Goal: Information Seeking & Learning: Check status

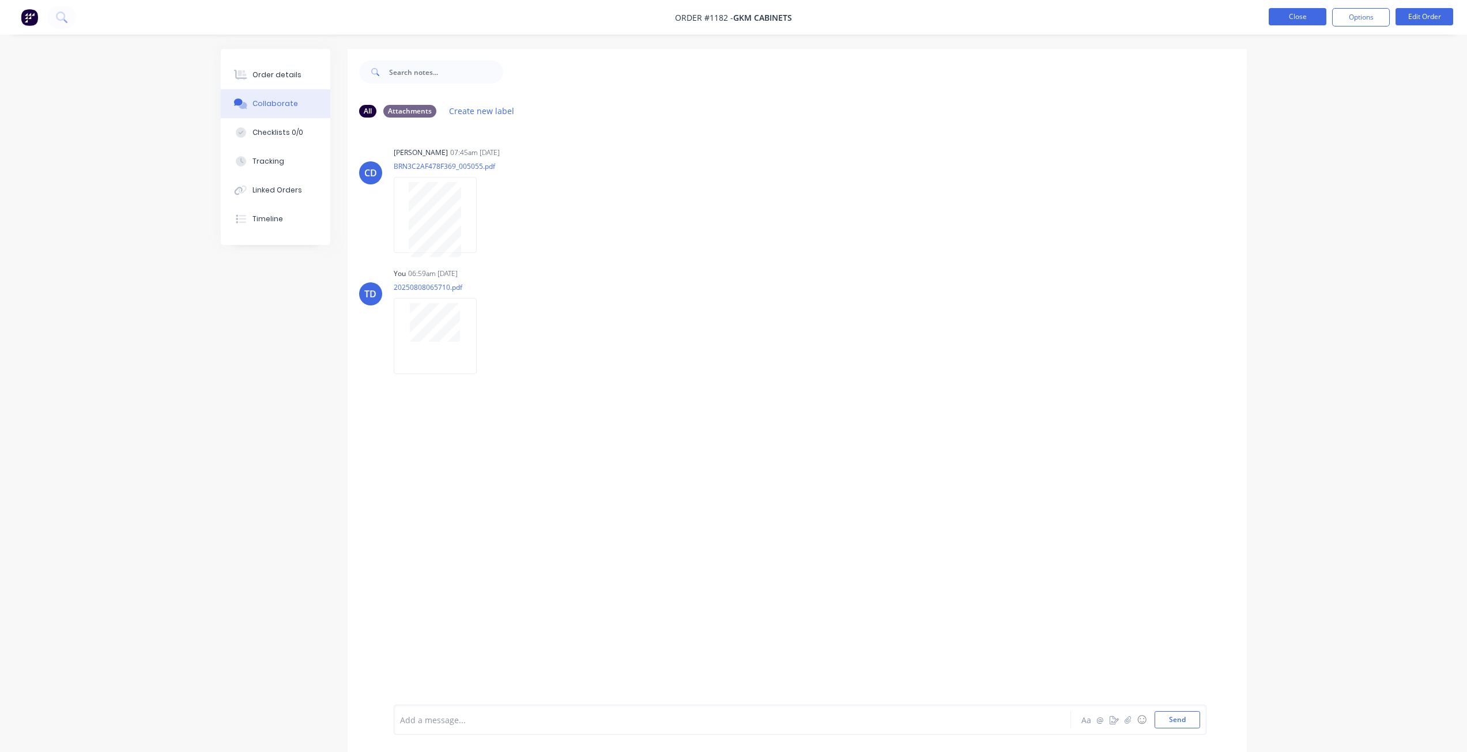
click at [1301, 17] on button "Close" at bounding box center [1298, 16] width 58 height 17
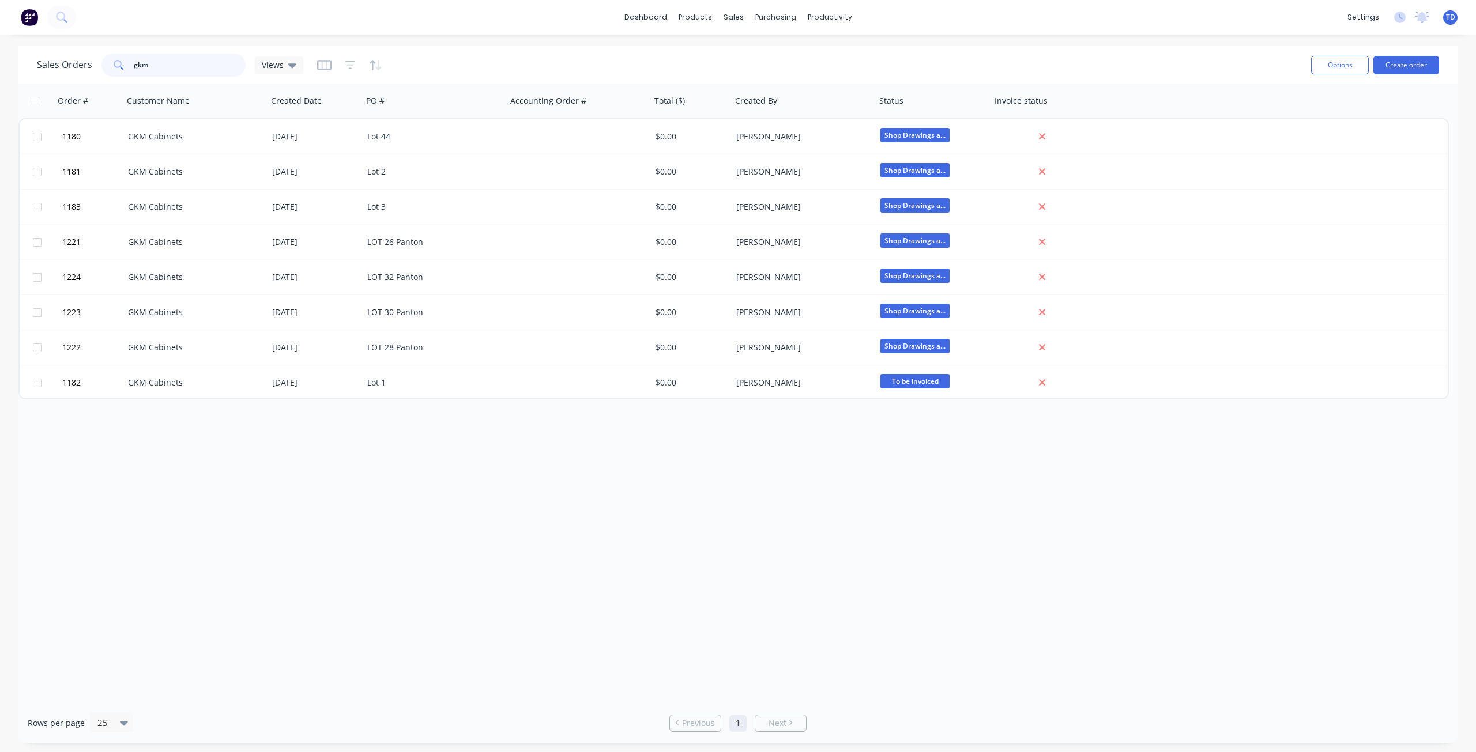
drag, startPoint x: 150, startPoint y: 65, endPoint x: 62, endPoint y: 67, distance: 88.2
click at [62, 67] on div "Sales Orders gkm Views" at bounding box center [170, 65] width 266 height 23
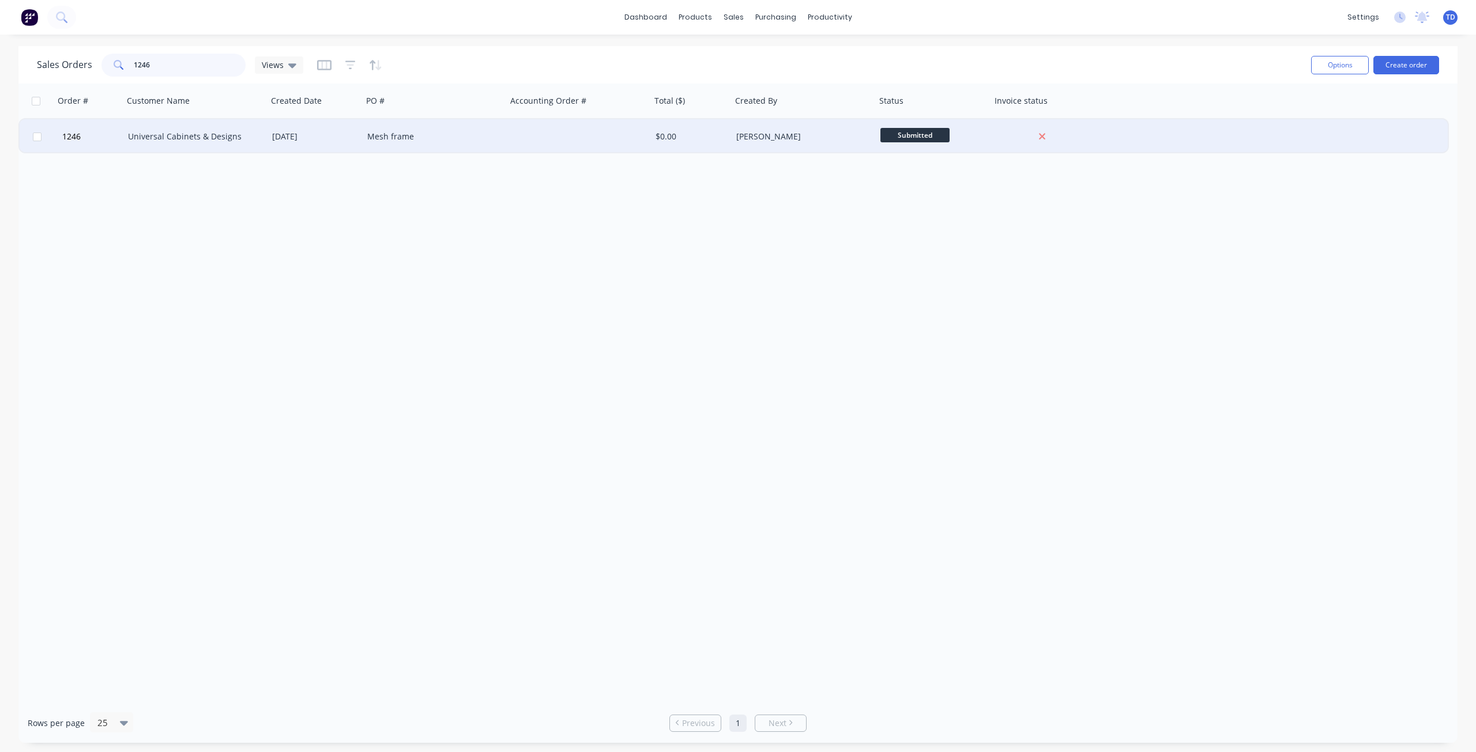
type input "1246"
click at [161, 134] on div "Universal Cabinets & Designs" at bounding box center [192, 137] width 128 height 12
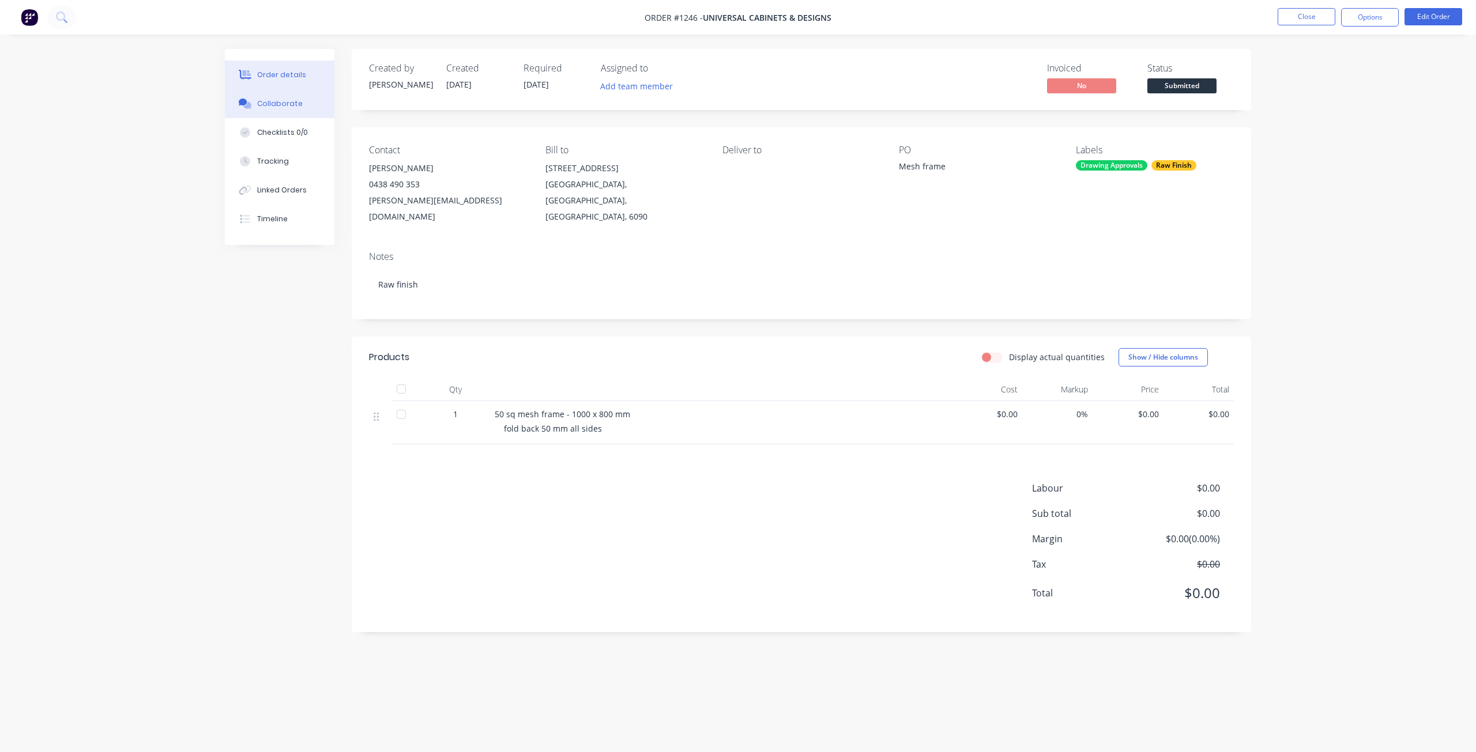
click at [285, 109] on button "Collaborate" at bounding box center [280, 103] width 110 height 29
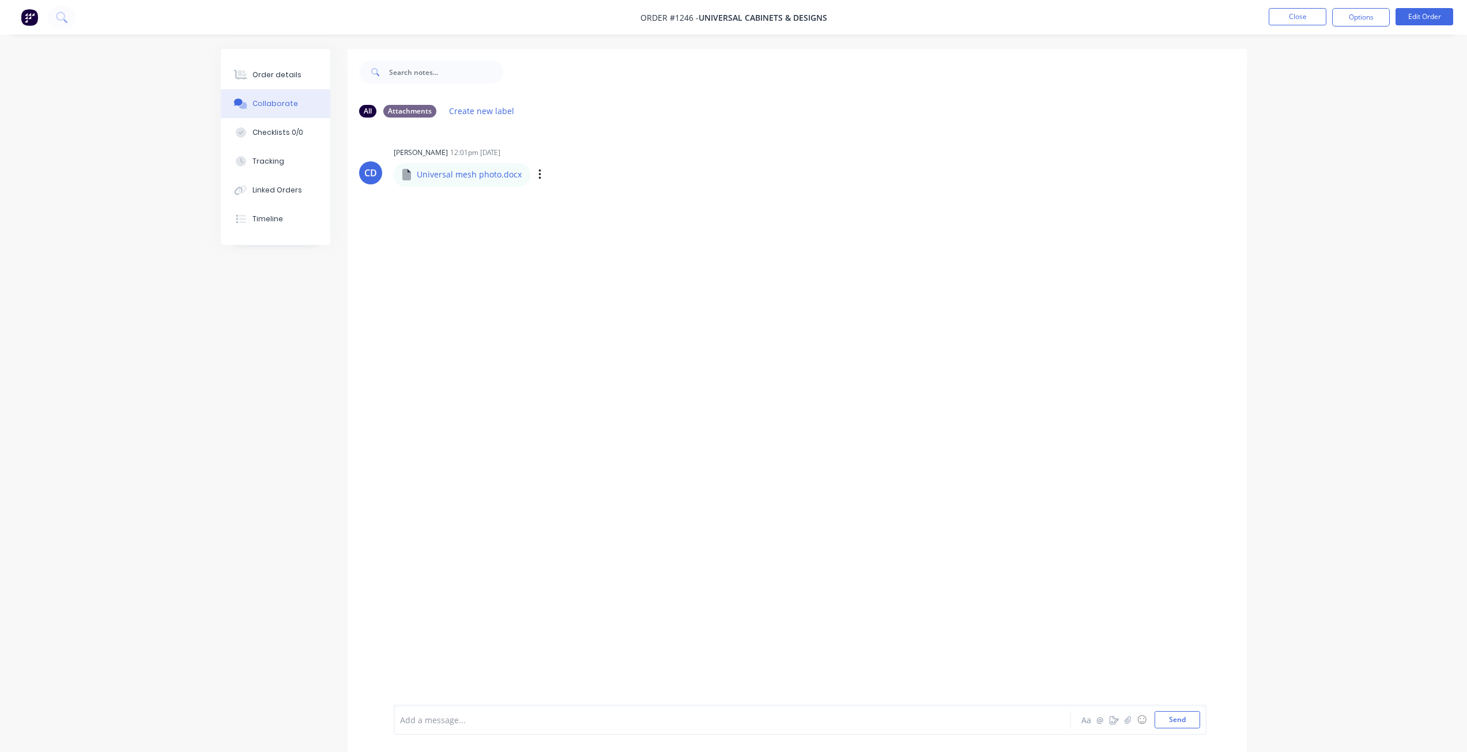
click at [451, 180] on p "Universal mesh photo.docx" at bounding box center [469, 175] width 105 height 12
click at [540, 172] on button "button" at bounding box center [540, 175] width 5 height 17
click at [1294, 21] on button "Close" at bounding box center [1298, 16] width 58 height 17
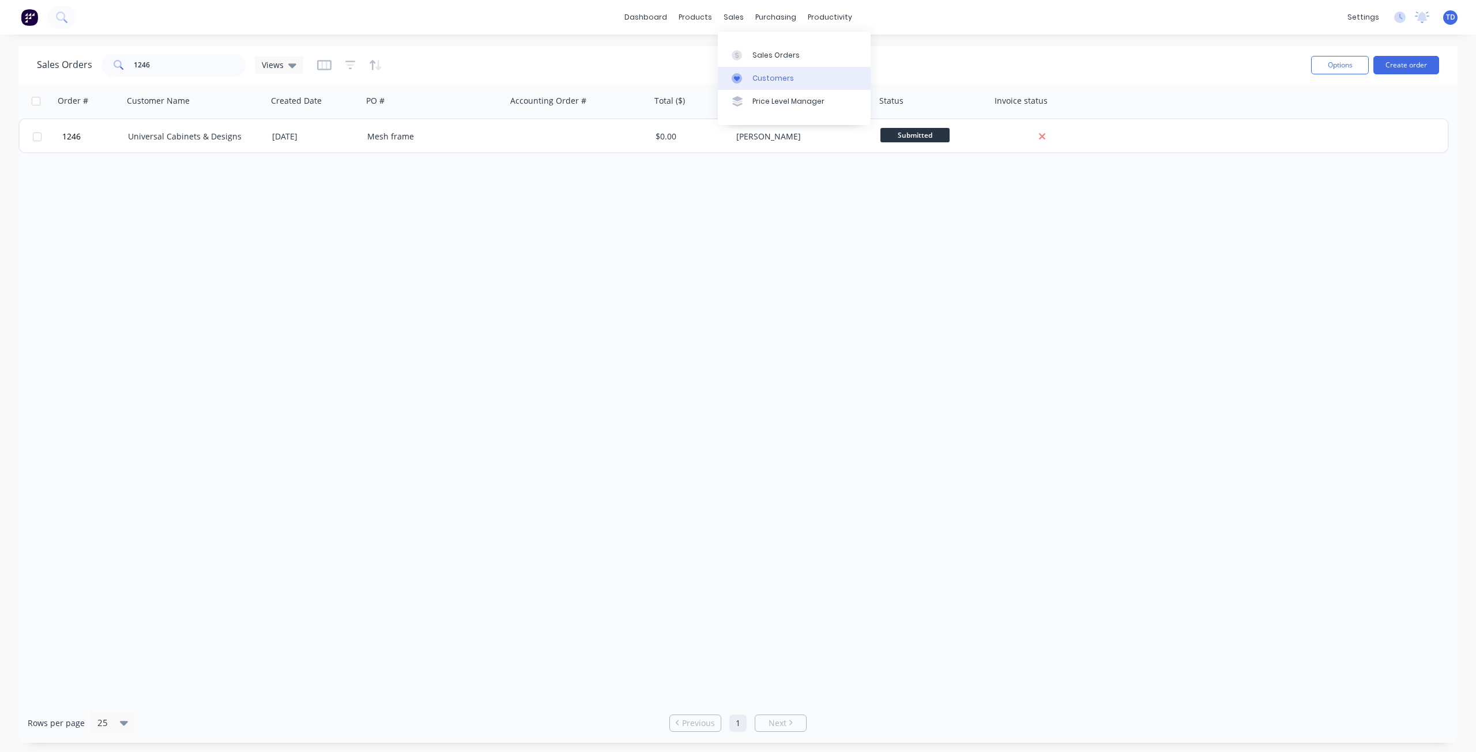
click at [748, 82] on div at bounding box center [739, 78] width 17 height 10
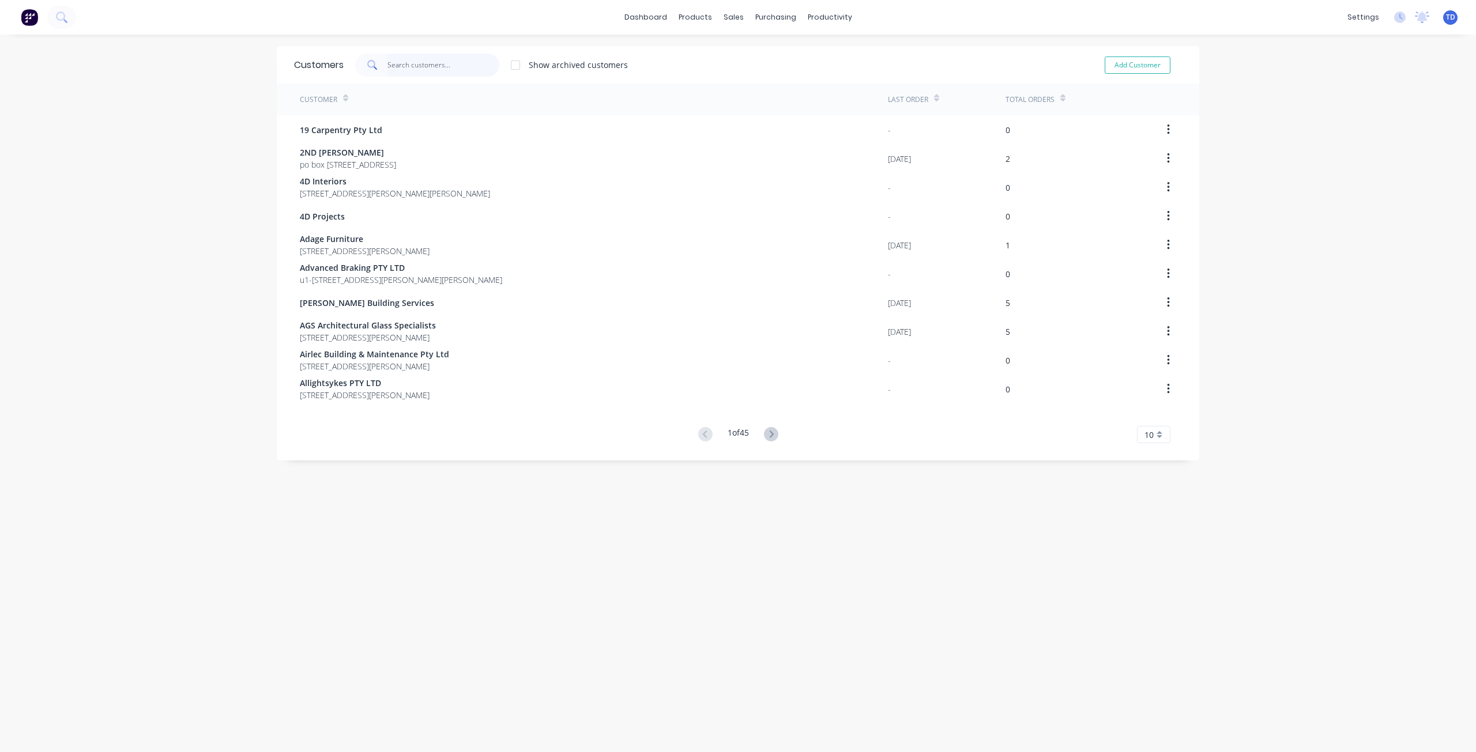
click at [444, 68] on input "text" at bounding box center [443, 65] width 112 height 23
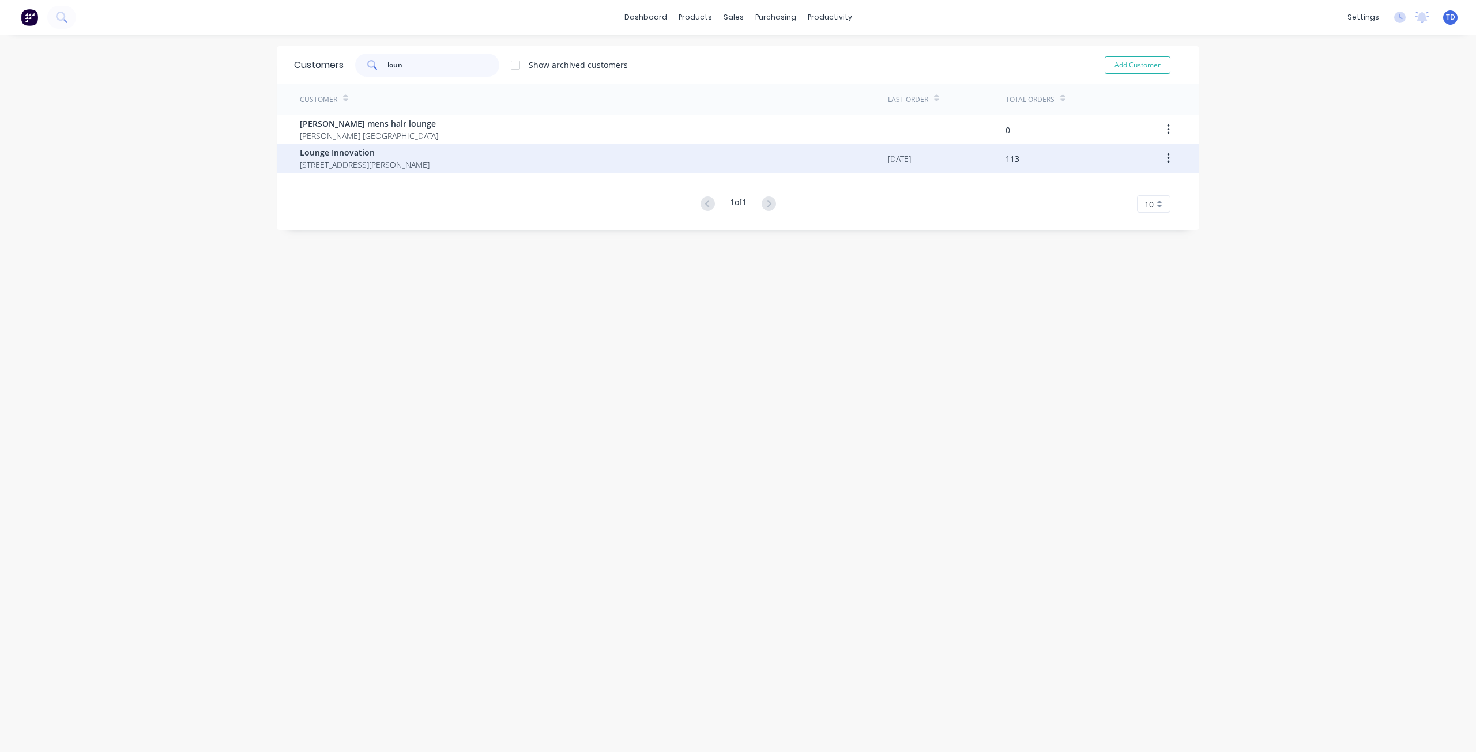
type input "loun"
click at [322, 160] on span "[STREET_ADDRESS][PERSON_NAME]" at bounding box center [365, 165] width 130 height 12
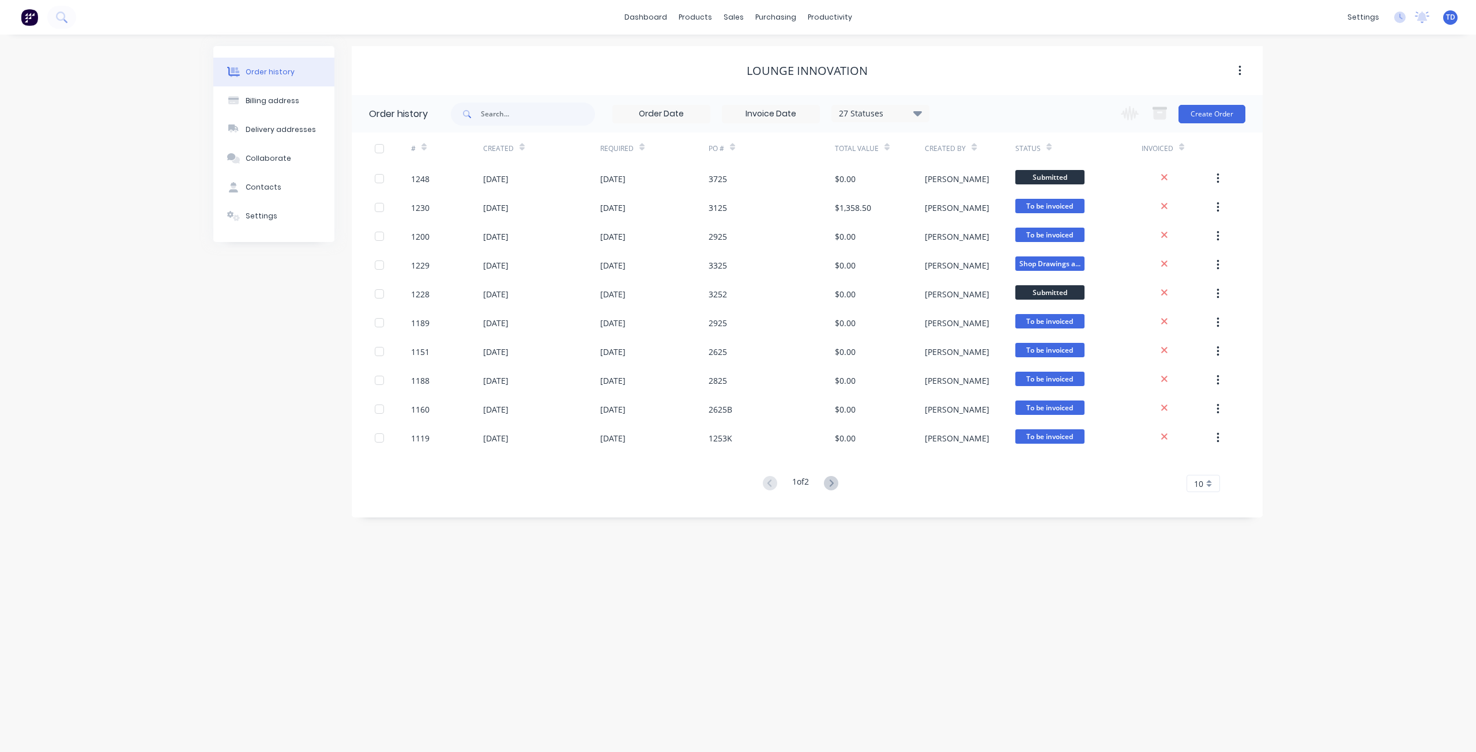
click at [919, 110] on icon at bounding box center [917, 113] width 9 height 14
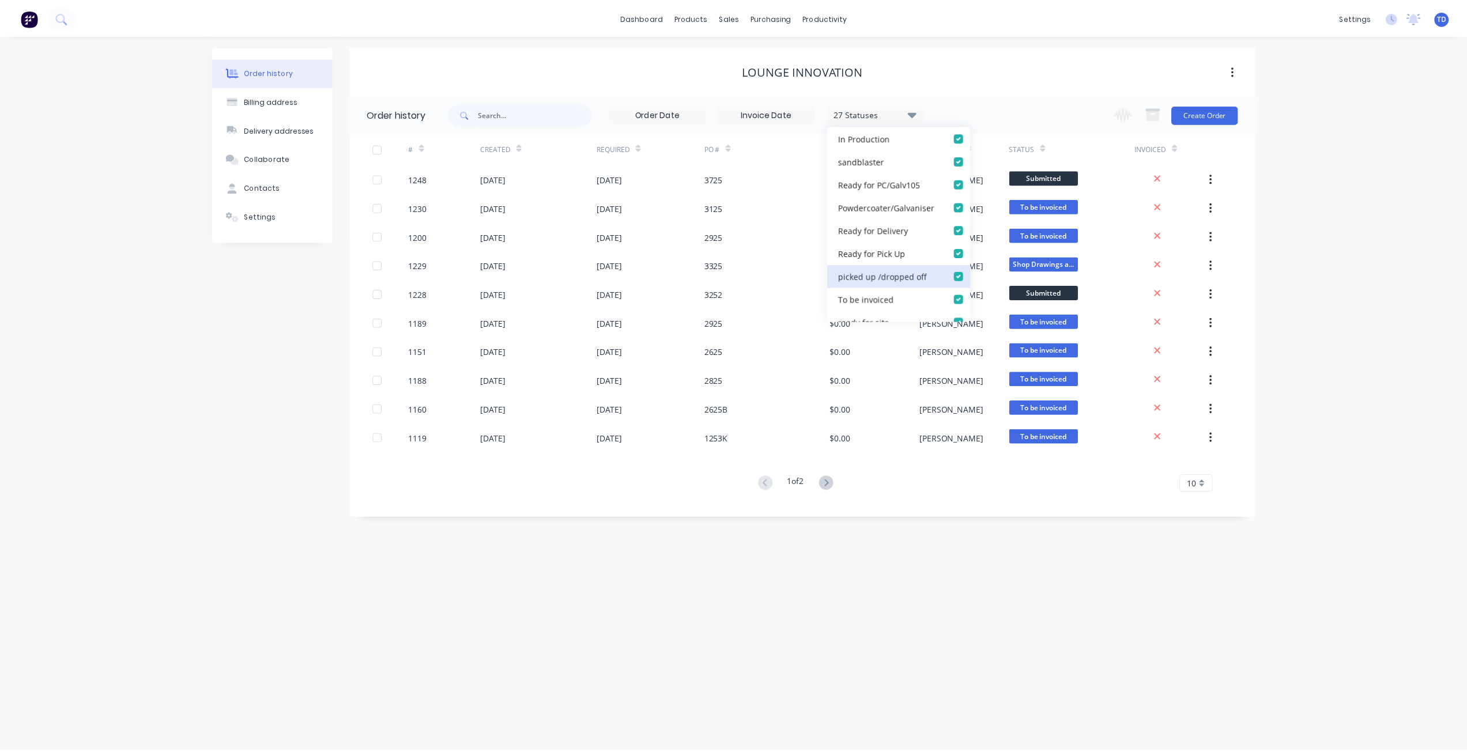
scroll to position [542, 0]
click at [975, 212] on label at bounding box center [975, 212] width 0 height 0
click at [975, 218] on invoiced_checkbox_2f2d19d9-c9ad-4502-ae64-bb7c5690f5daundefined "checkbox" at bounding box center [979, 217] width 9 height 11
checkbox invoiced_checkbox_2f2d19d9-c9ad-4502-ae64-bb7c5690f5daundefined "false"
click at [1023, 81] on div "Lounge Innovation" at bounding box center [807, 70] width 911 height 49
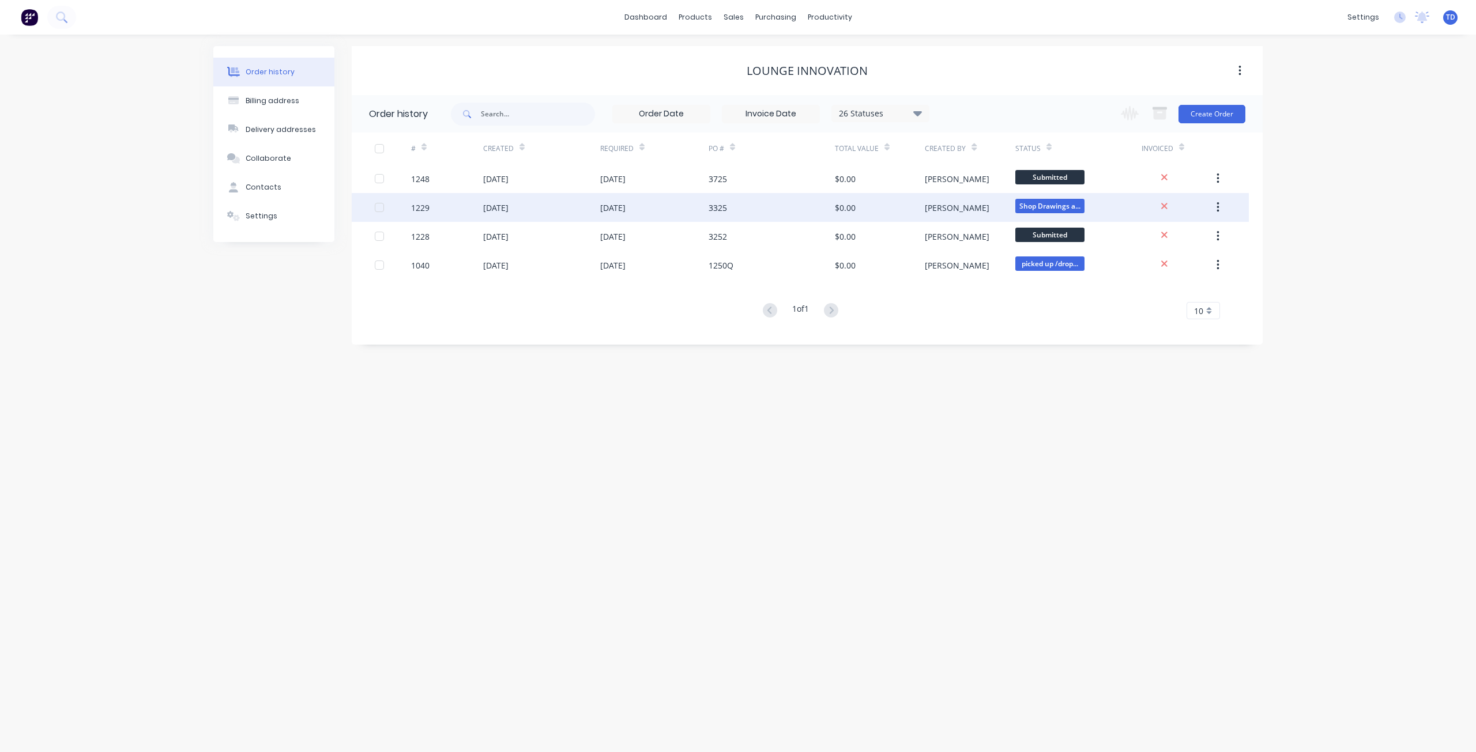
click at [900, 210] on div "$0.00" at bounding box center [880, 207] width 90 height 29
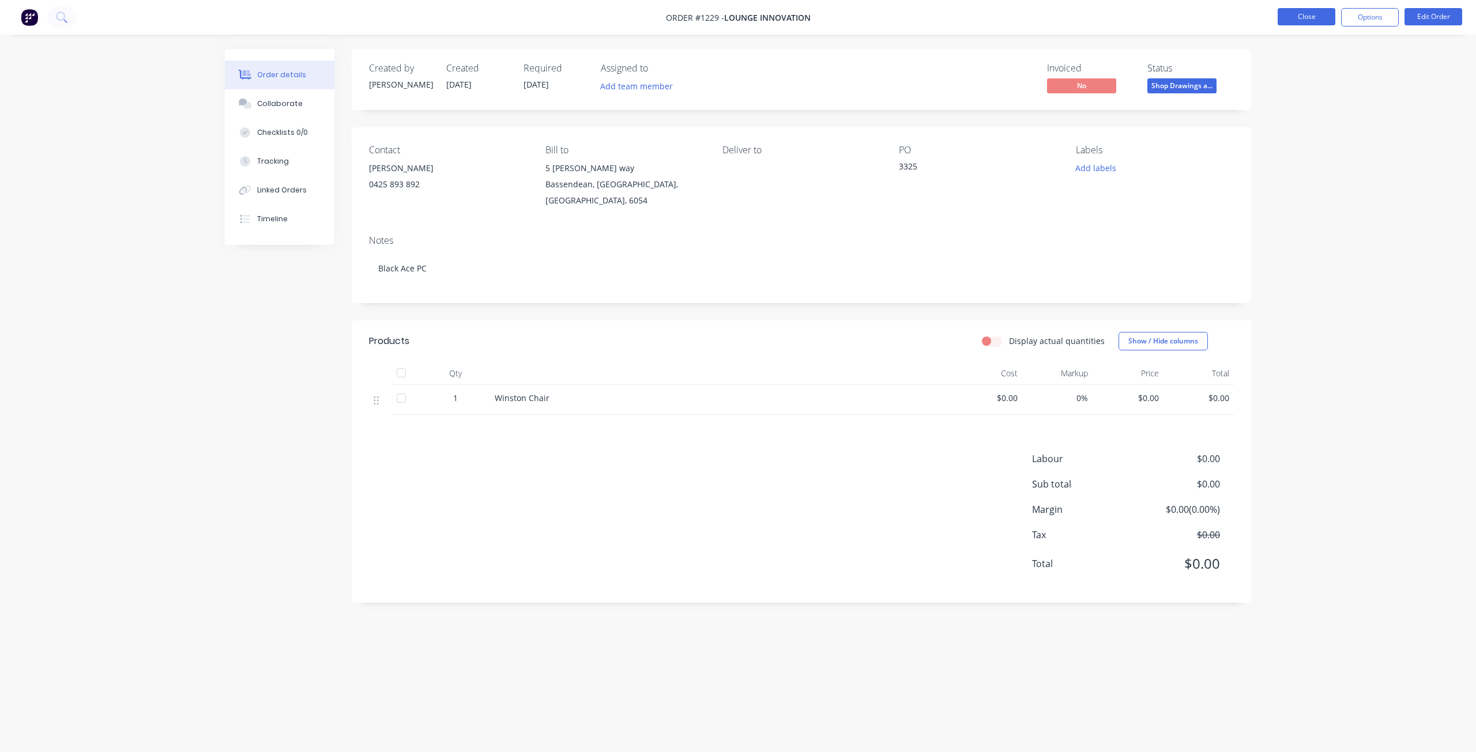
click at [1304, 16] on button "Close" at bounding box center [1306, 16] width 58 height 17
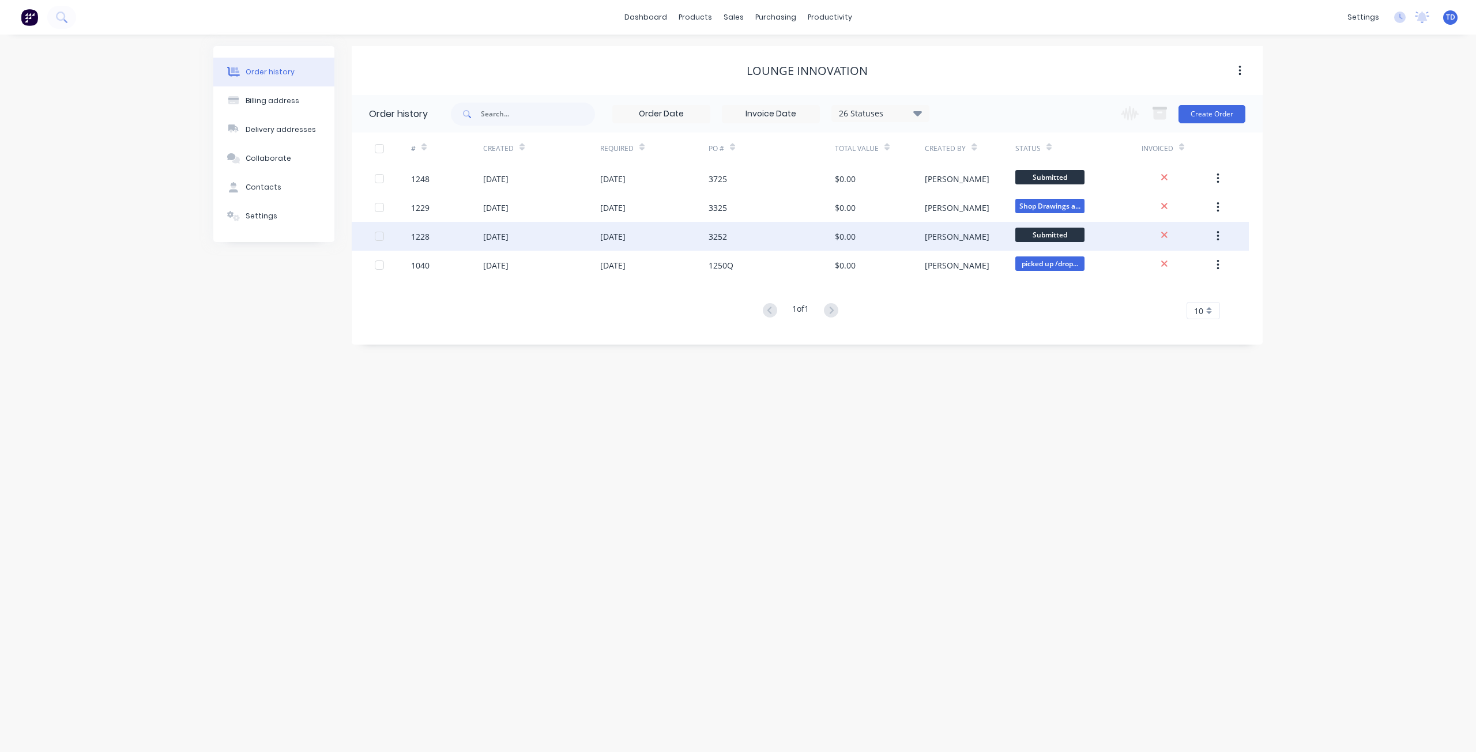
click at [847, 242] on div "$0.00" at bounding box center [880, 236] width 90 height 29
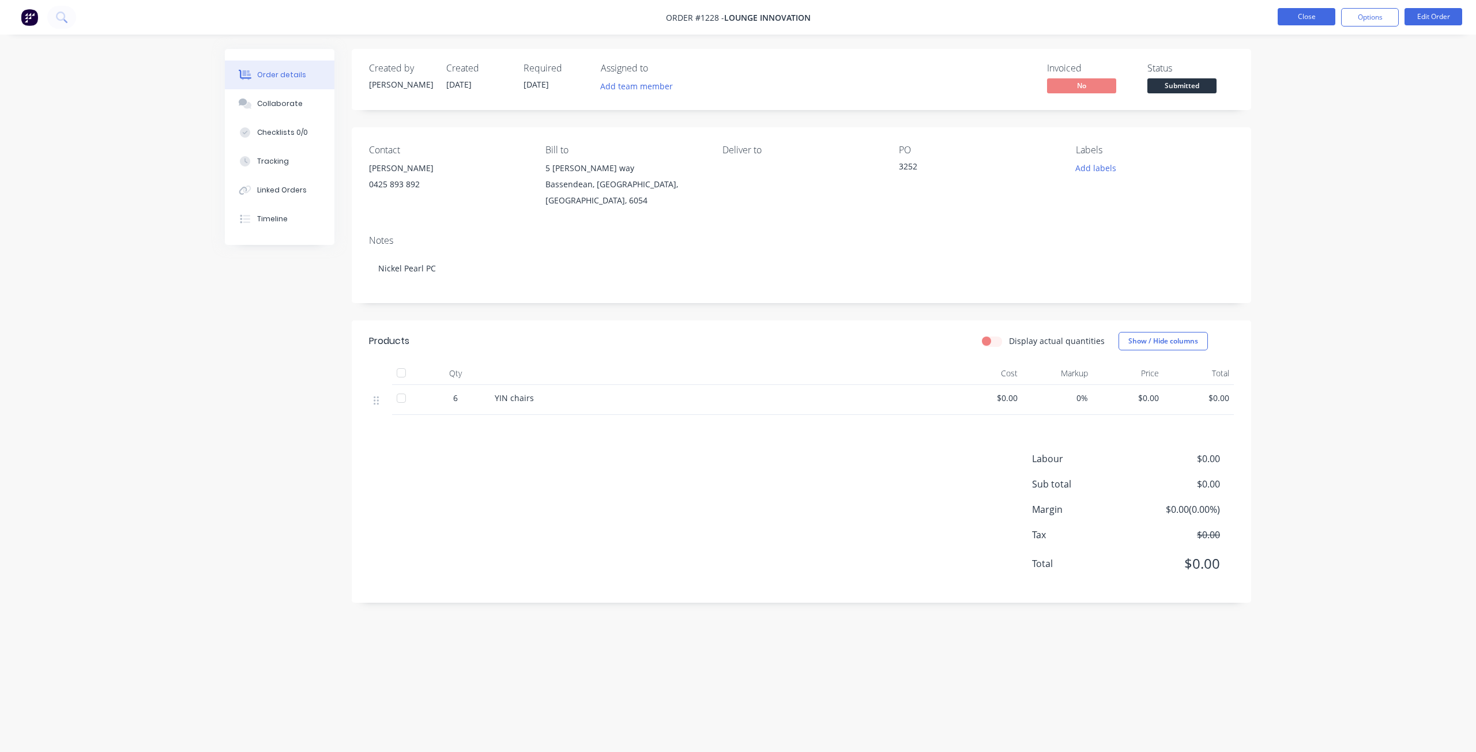
click at [1312, 16] on button "Close" at bounding box center [1306, 16] width 58 height 17
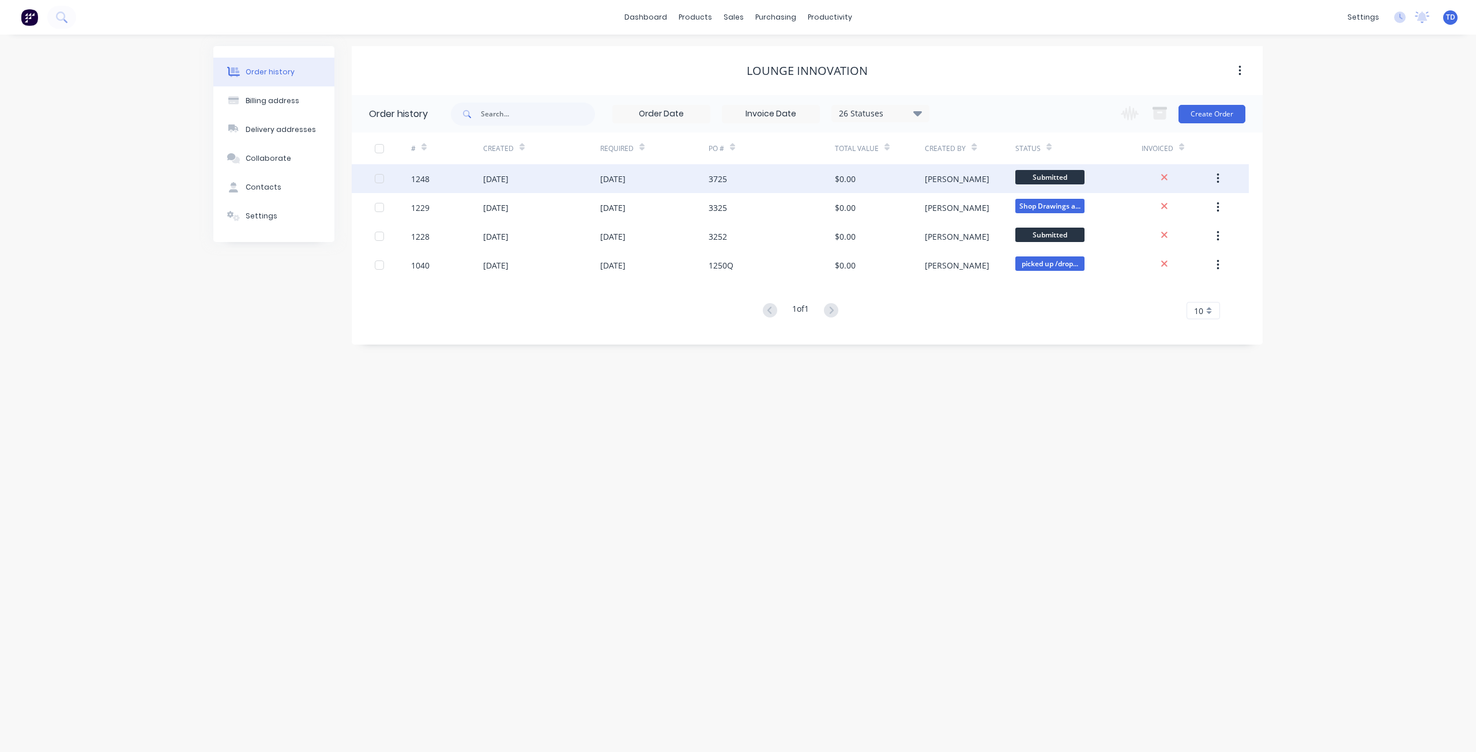
click at [841, 182] on div "$0.00" at bounding box center [845, 179] width 21 height 12
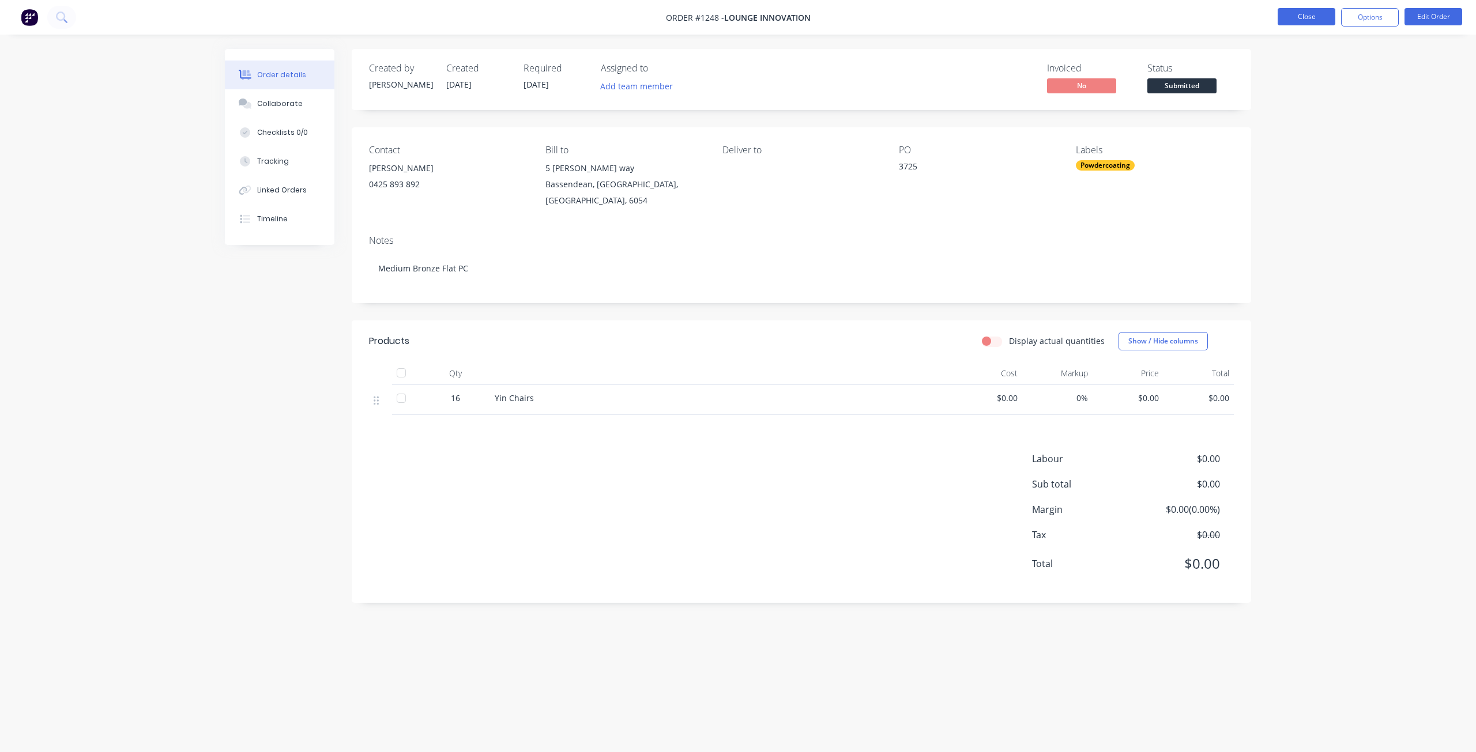
click at [1322, 18] on button "Close" at bounding box center [1306, 16] width 58 height 17
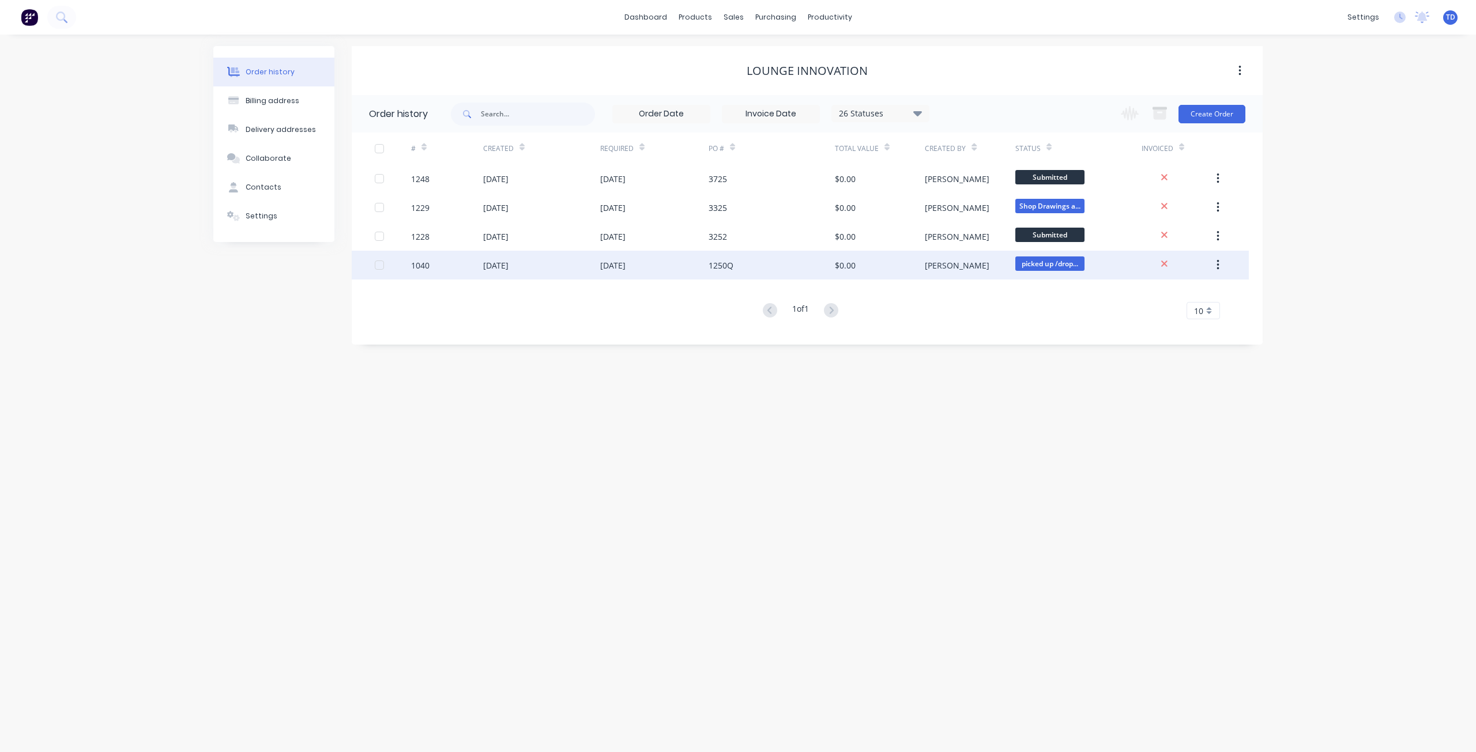
click at [794, 267] on div "1250Q" at bounding box center [771, 265] width 126 height 29
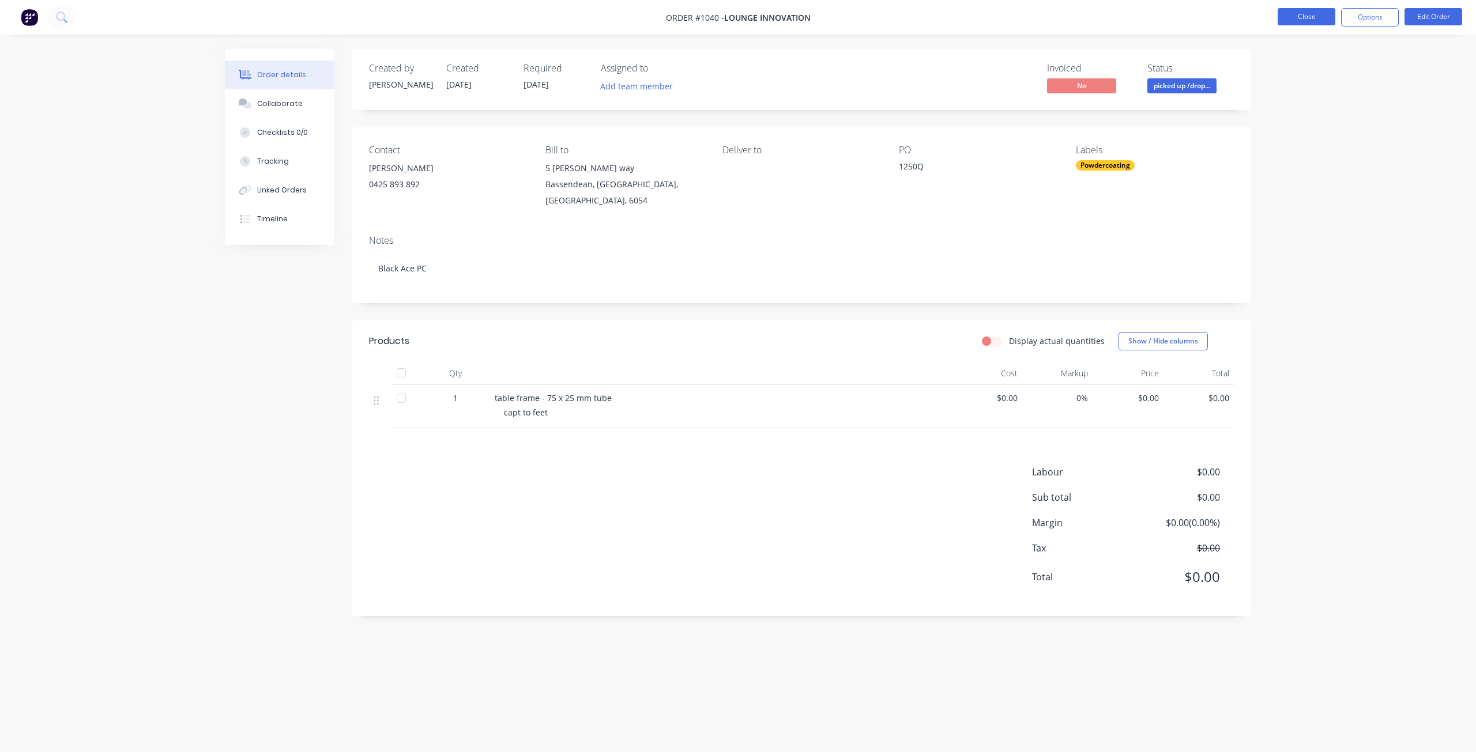
click at [1314, 14] on button "Close" at bounding box center [1306, 16] width 58 height 17
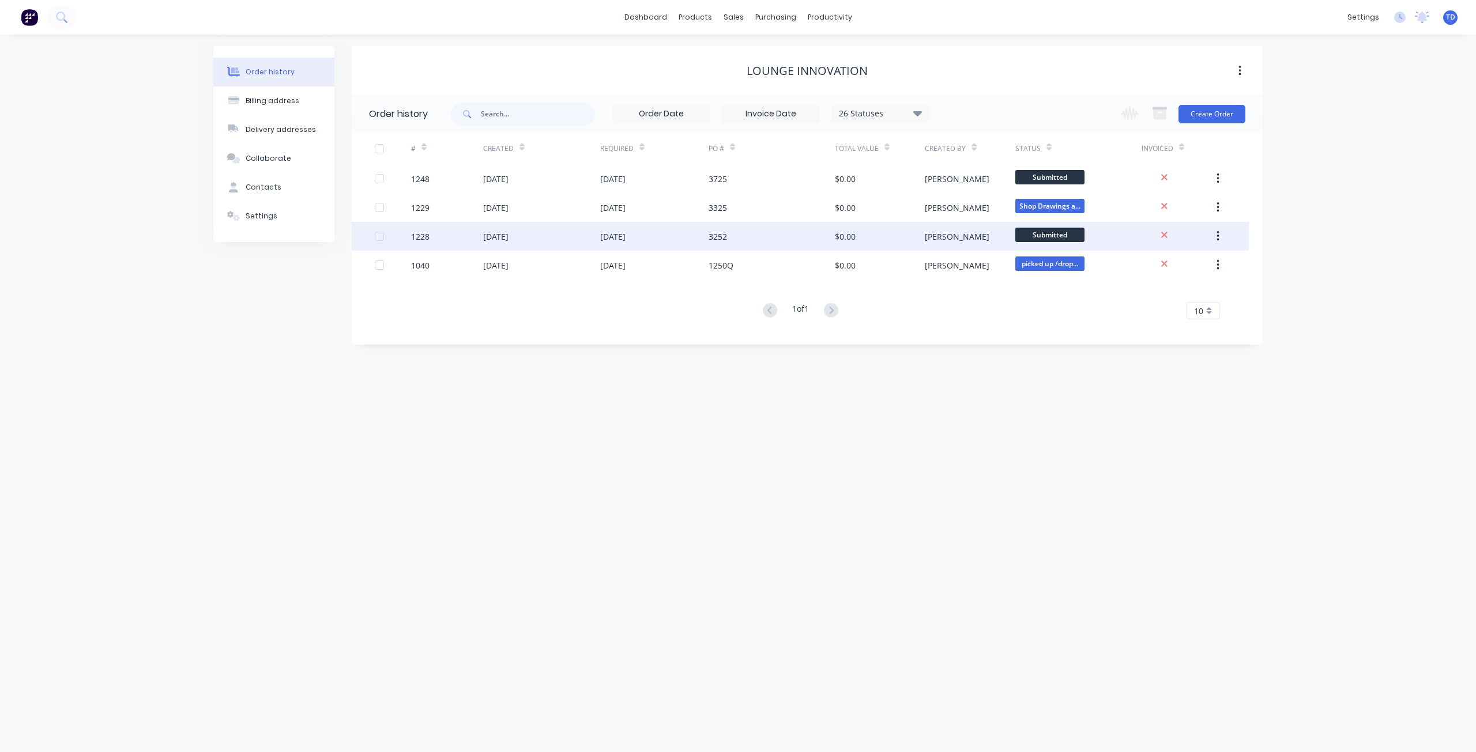
click at [867, 245] on div "$0.00" at bounding box center [880, 236] width 90 height 29
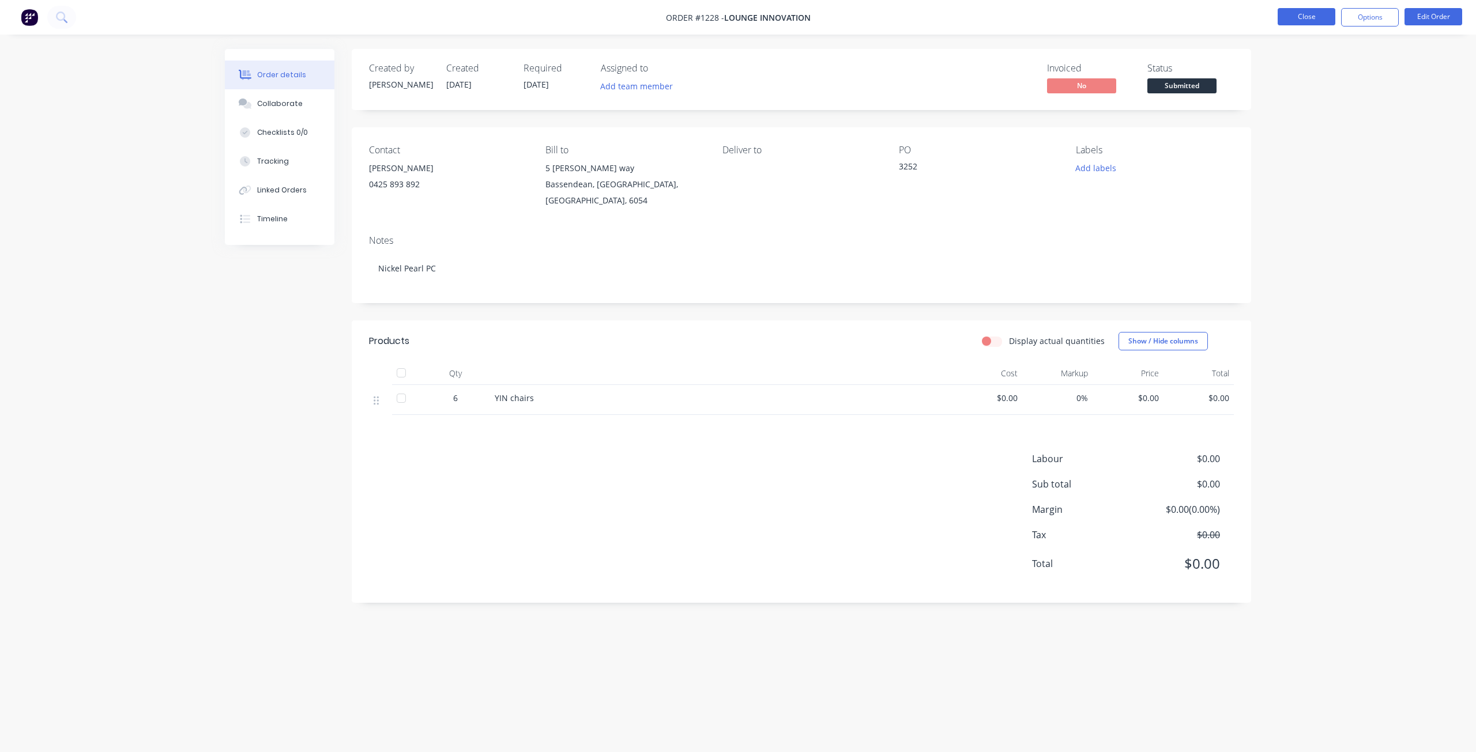
click at [1305, 16] on button "Close" at bounding box center [1306, 16] width 58 height 17
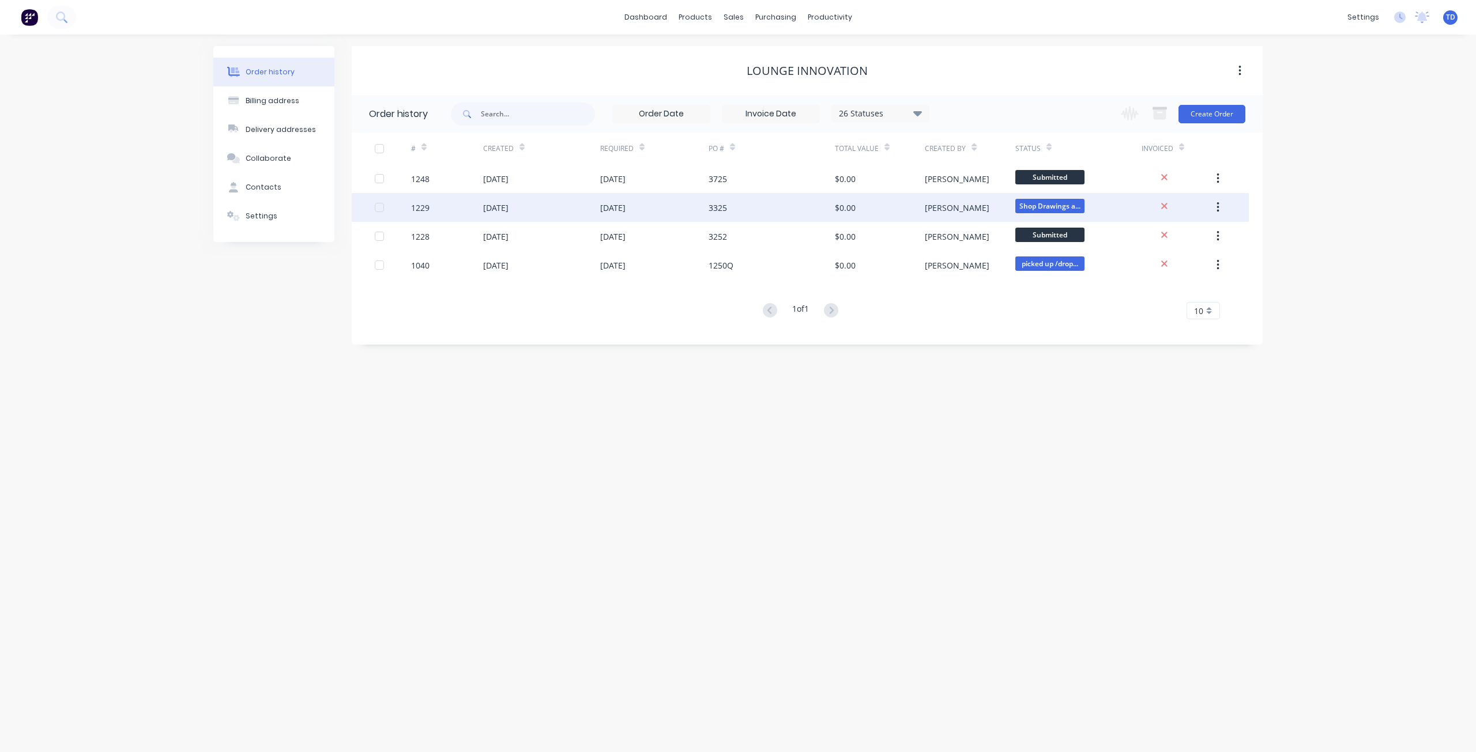
click at [782, 212] on div "3325" at bounding box center [771, 207] width 126 height 29
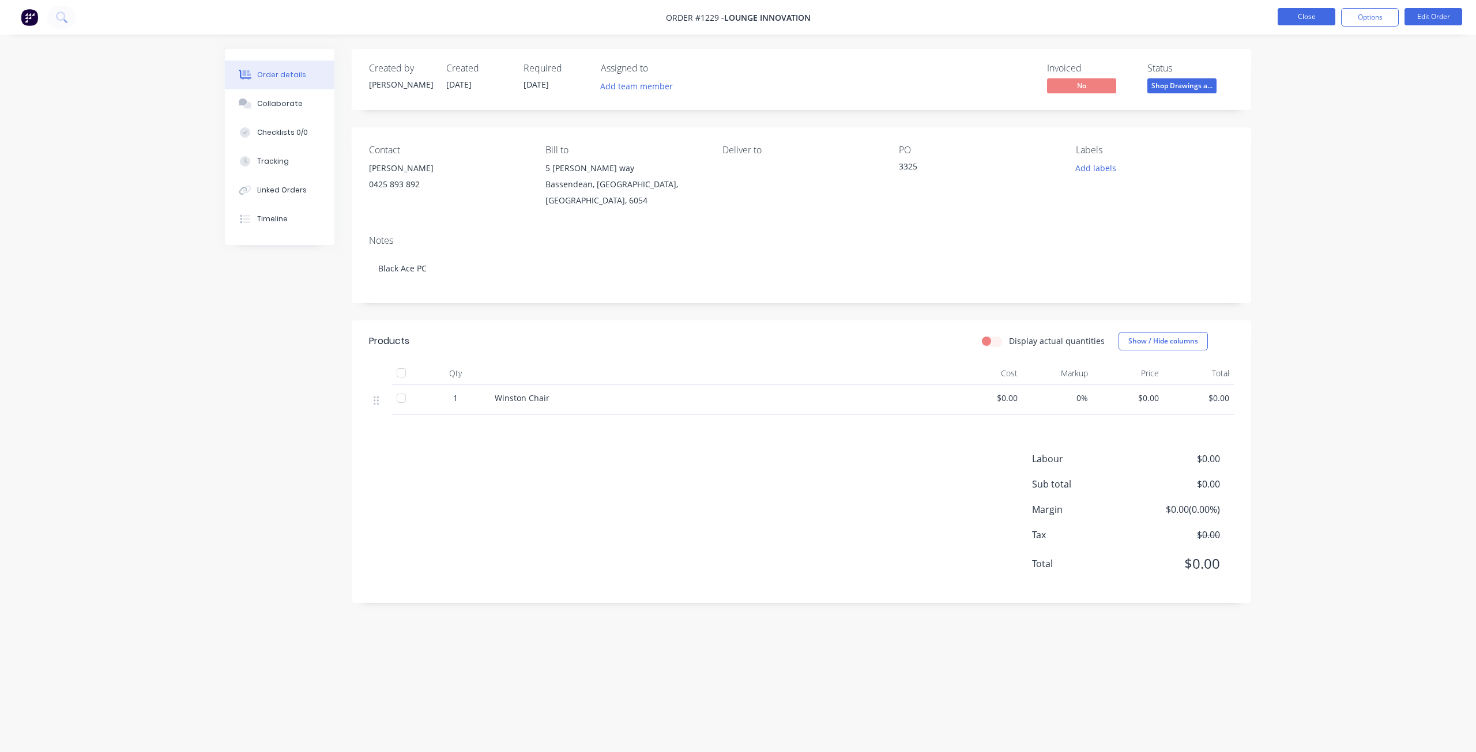
click at [1298, 16] on button "Close" at bounding box center [1306, 16] width 58 height 17
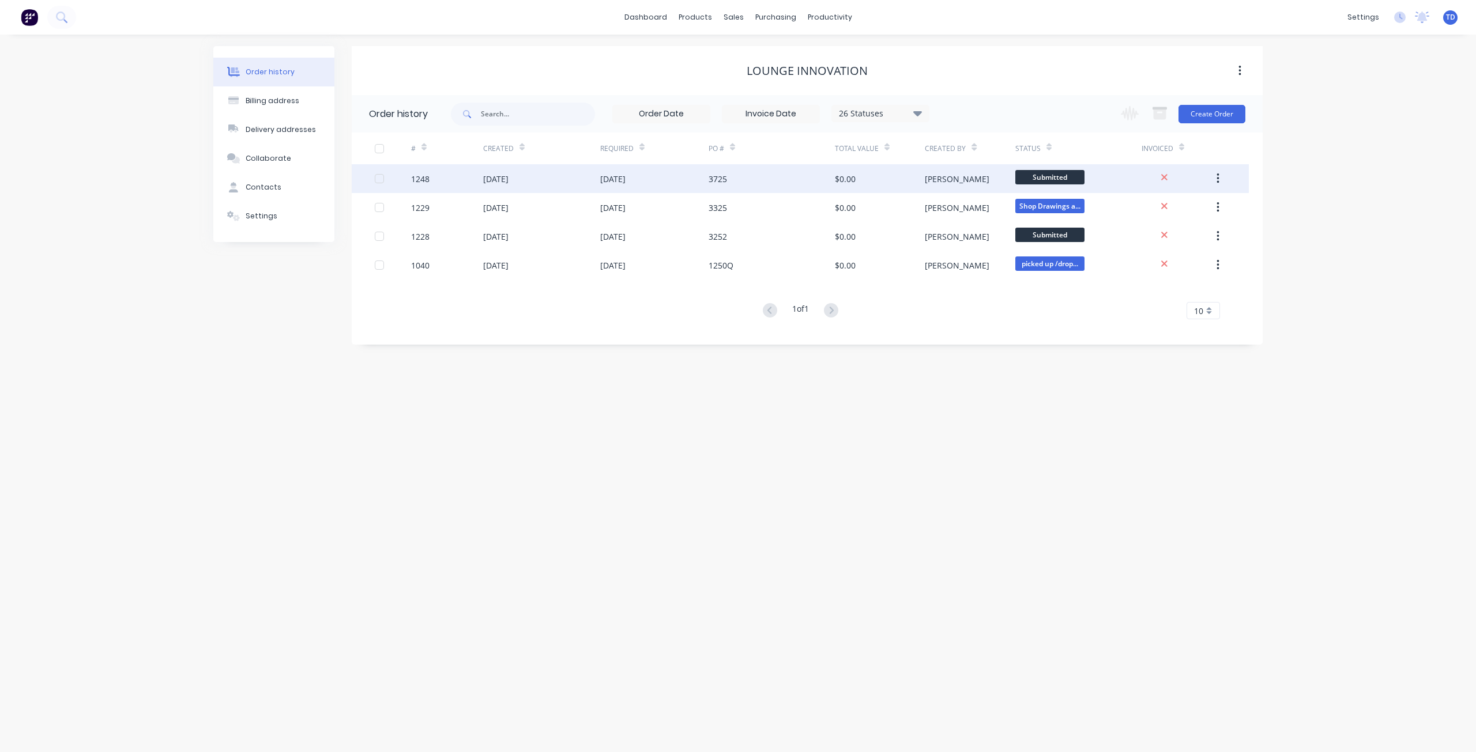
click at [767, 177] on div "3725" at bounding box center [771, 178] width 126 height 29
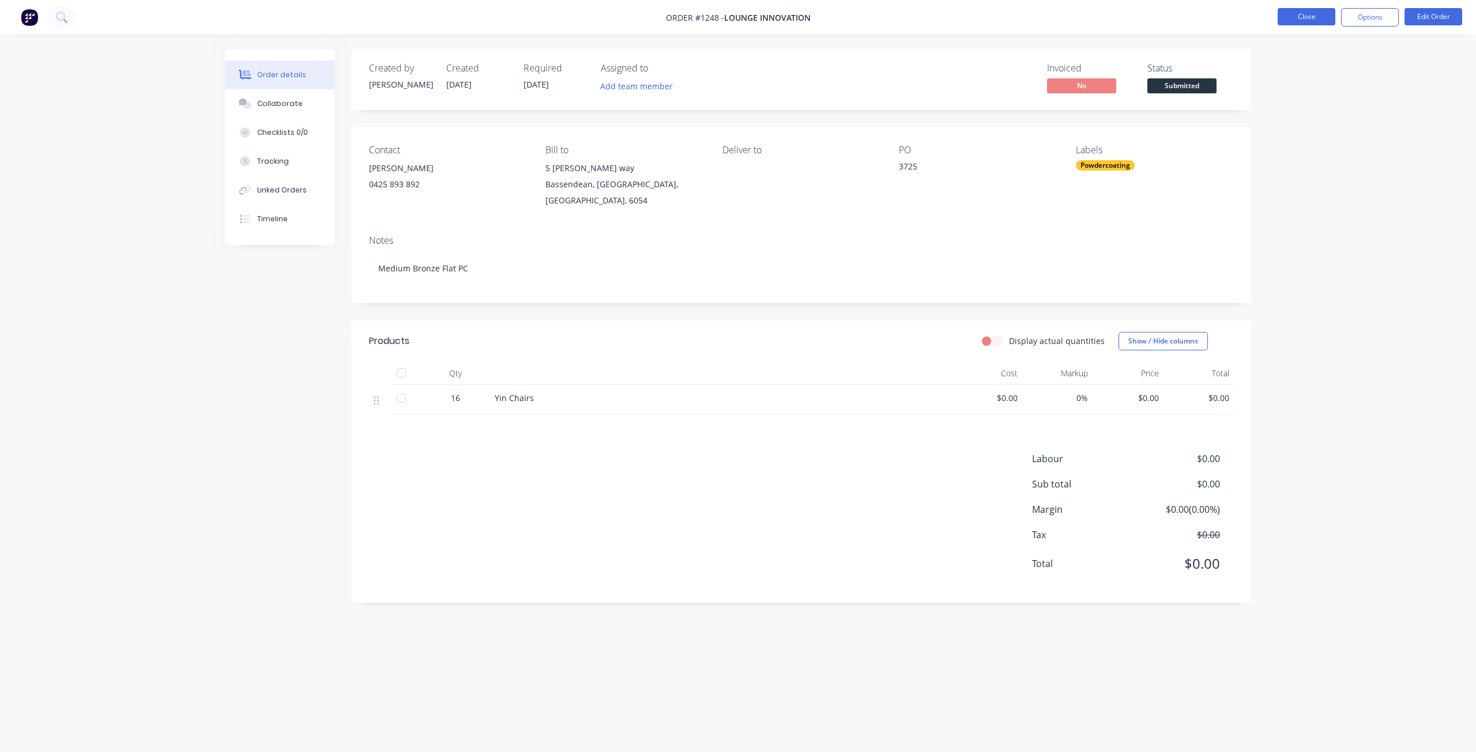
click at [1296, 22] on button "Close" at bounding box center [1306, 16] width 58 height 17
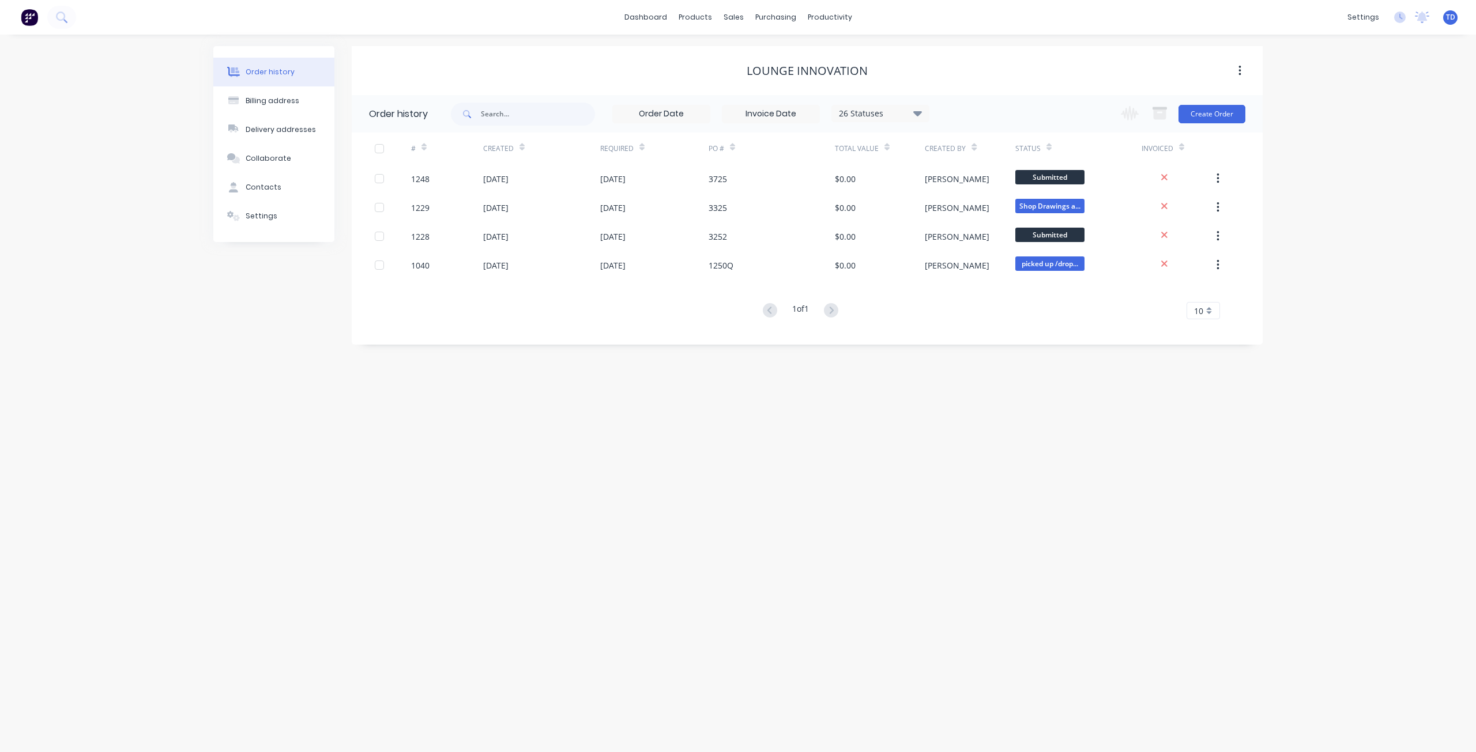
click at [933, 8] on div "dashboard products sales purchasing productivity dashboard products Product Cat…" at bounding box center [738, 17] width 1476 height 35
click at [920, 103] on div "26 Statuses Invoice Status Invoiced Not Invoiced Partial Order Status All Archi…" at bounding box center [690, 113] width 478 height 37
click at [918, 118] on icon at bounding box center [917, 113] width 9 height 14
drag, startPoint x: 957, startPoint y: 255, endPoint x: 959, endPoint y: 224, distance: 31.2
click at [975, 246] on label at bounding box center [975, 246] width 0 height 0
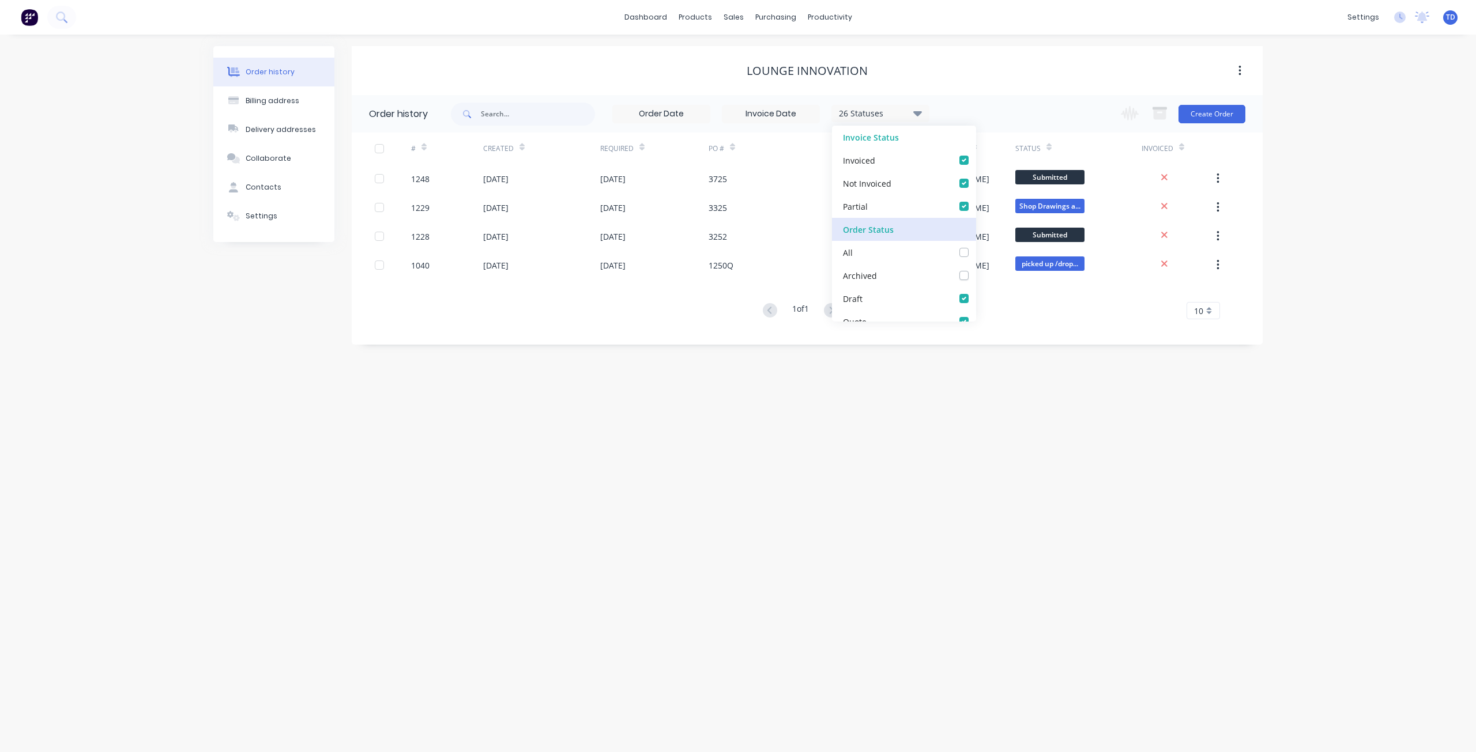
click at [975, 250] on input "checkbox" at bounding box center [979, 251] width 9 height 11
checkbox input "true"
checkbox invoiced_checkbox_2f2d19d9-c9ad-4502-ae64-bb7c5690f5daundefined "true"
checkbox input "true"
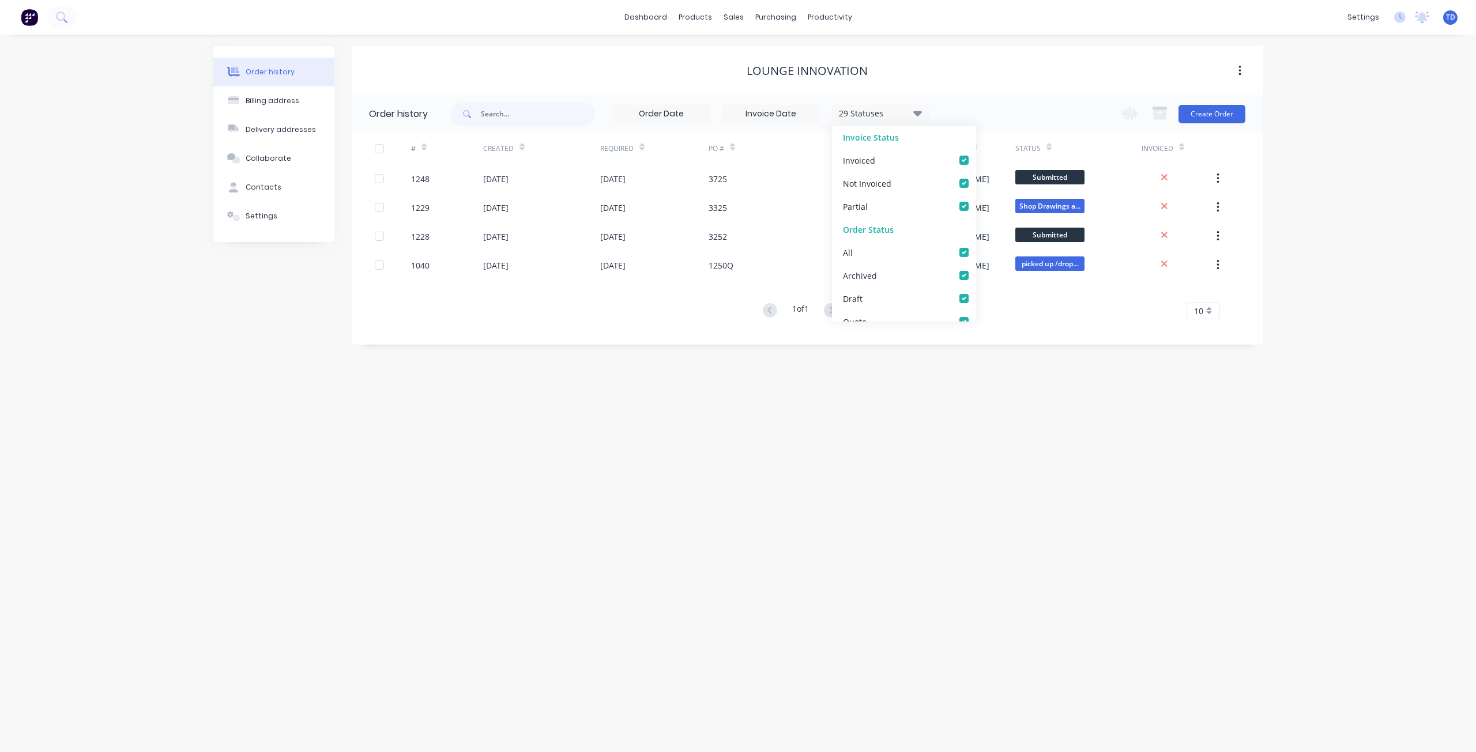
drag, startPoint x: 956, startPoint y: 275, endPoint x: 975, endPoint y: 229, distance: 49.9
click at [975, 269] on label at bounding box center [975, 269] width 0 height 0
click at [975, 273] on input "checkbox" at bounding box center [979, 274] width 9 height 11
checkbox input "false"
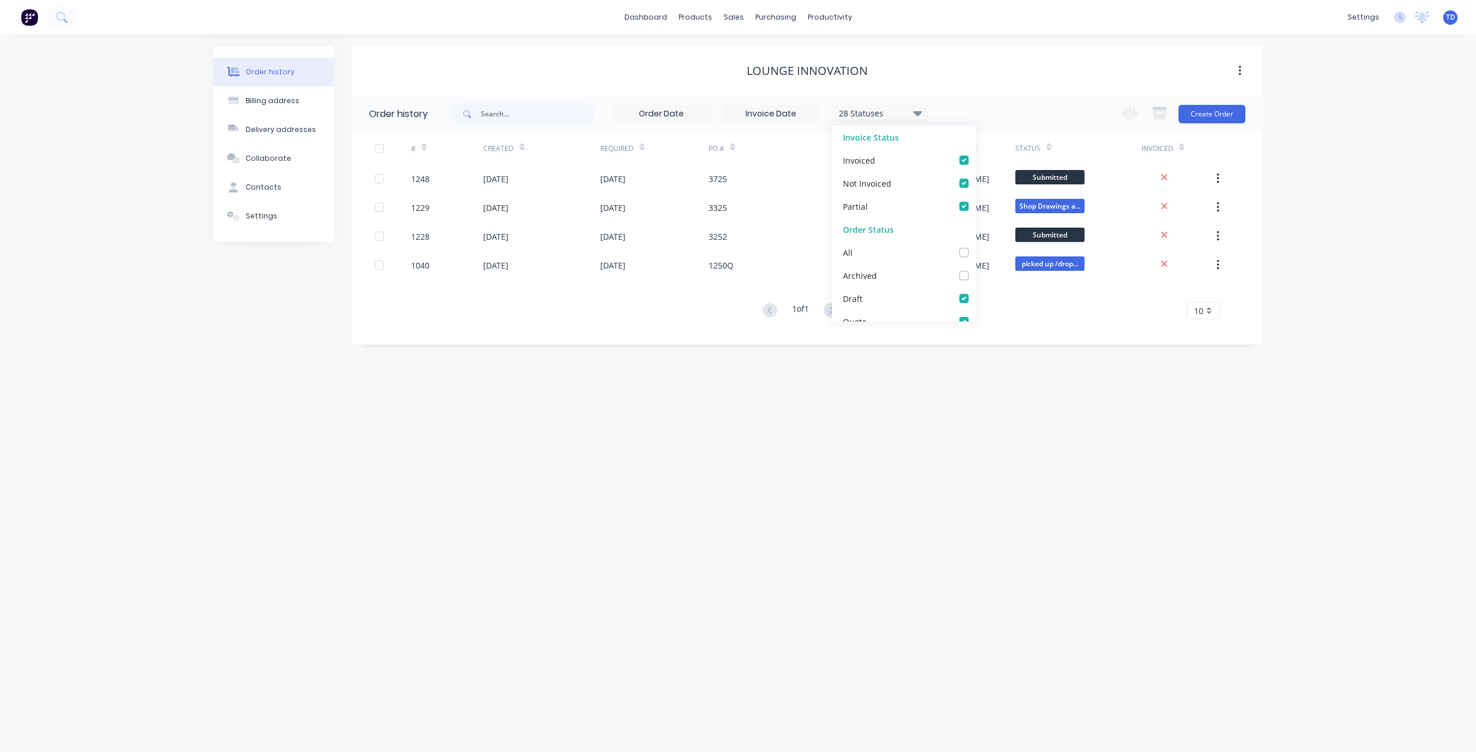
click at [1062, 72] on div "Lounge Innovation" at bounding box center [807, 71] width 911 height 14
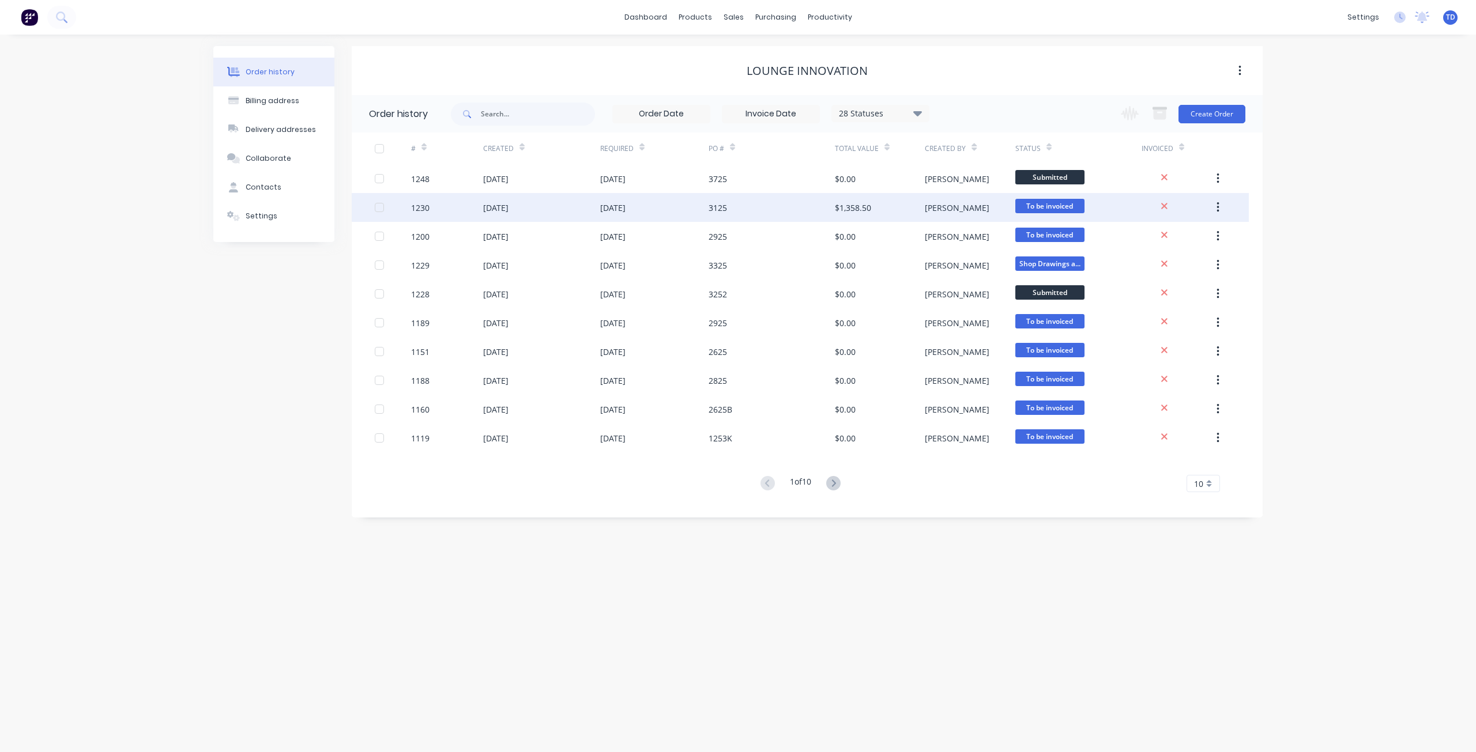
click at [861, 212] on div "$1,358.50" at bounding box center [853, 208] width 36 height 12
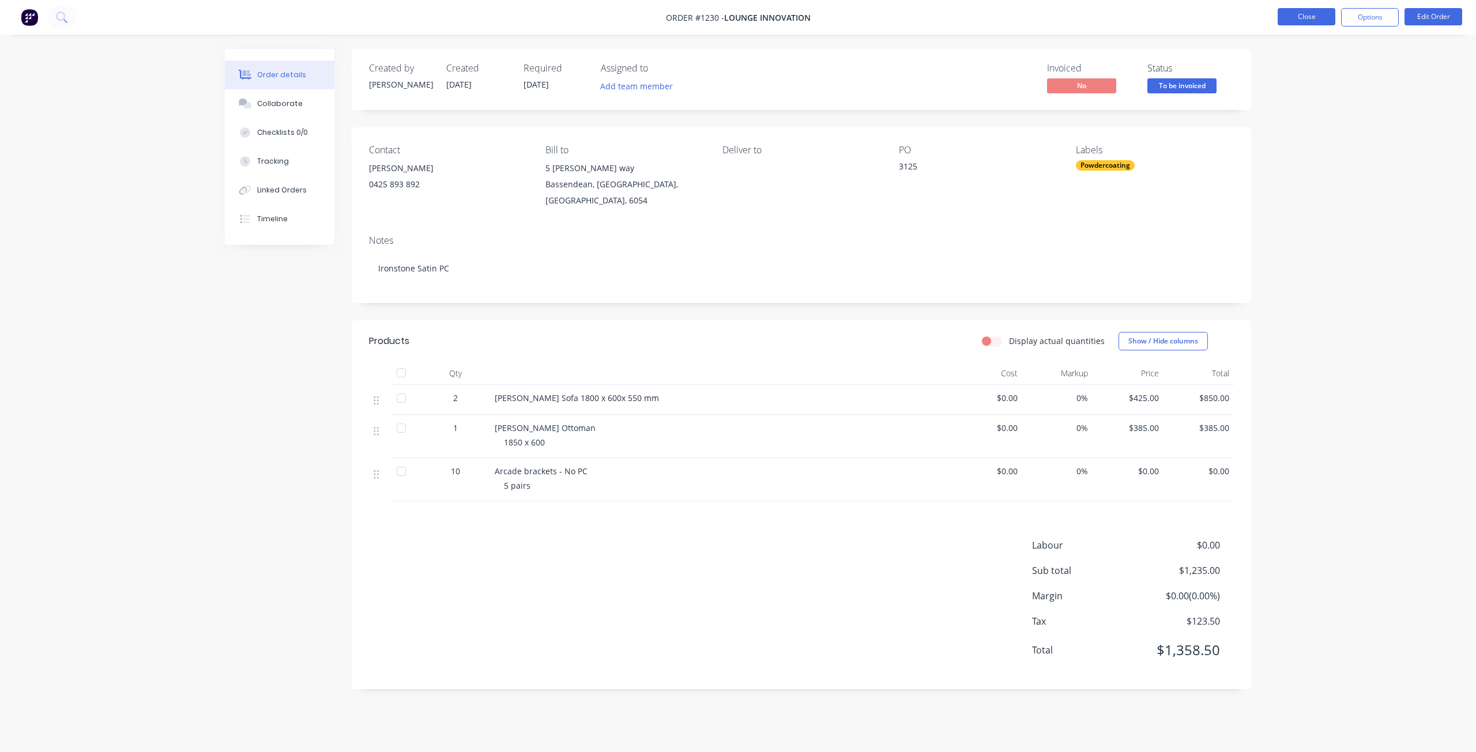
click at [1310, 22] on button "Close" at bounding box center [1306, 16] width 58 height 17
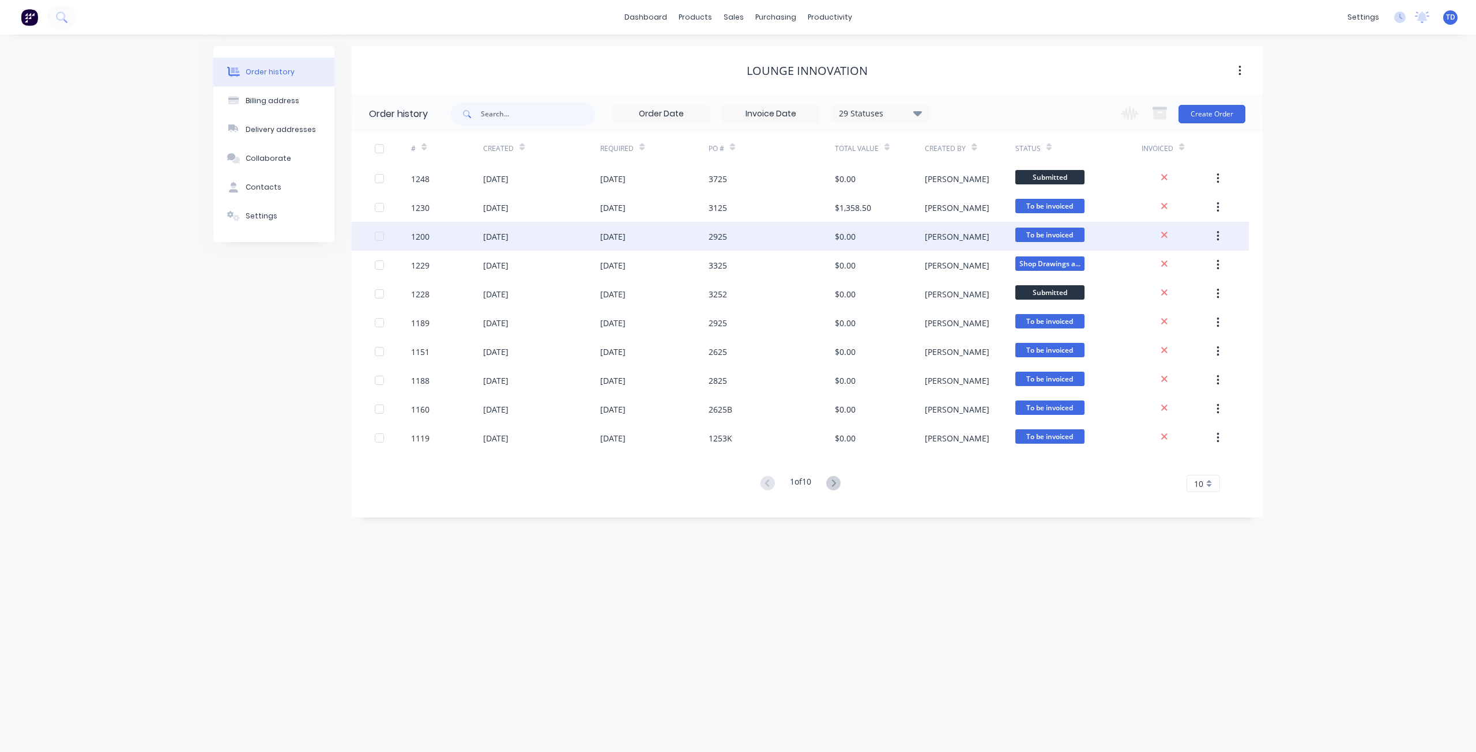
click at [808, 239] on div "2925" at bounding box center [771, 236] width 126 height 29
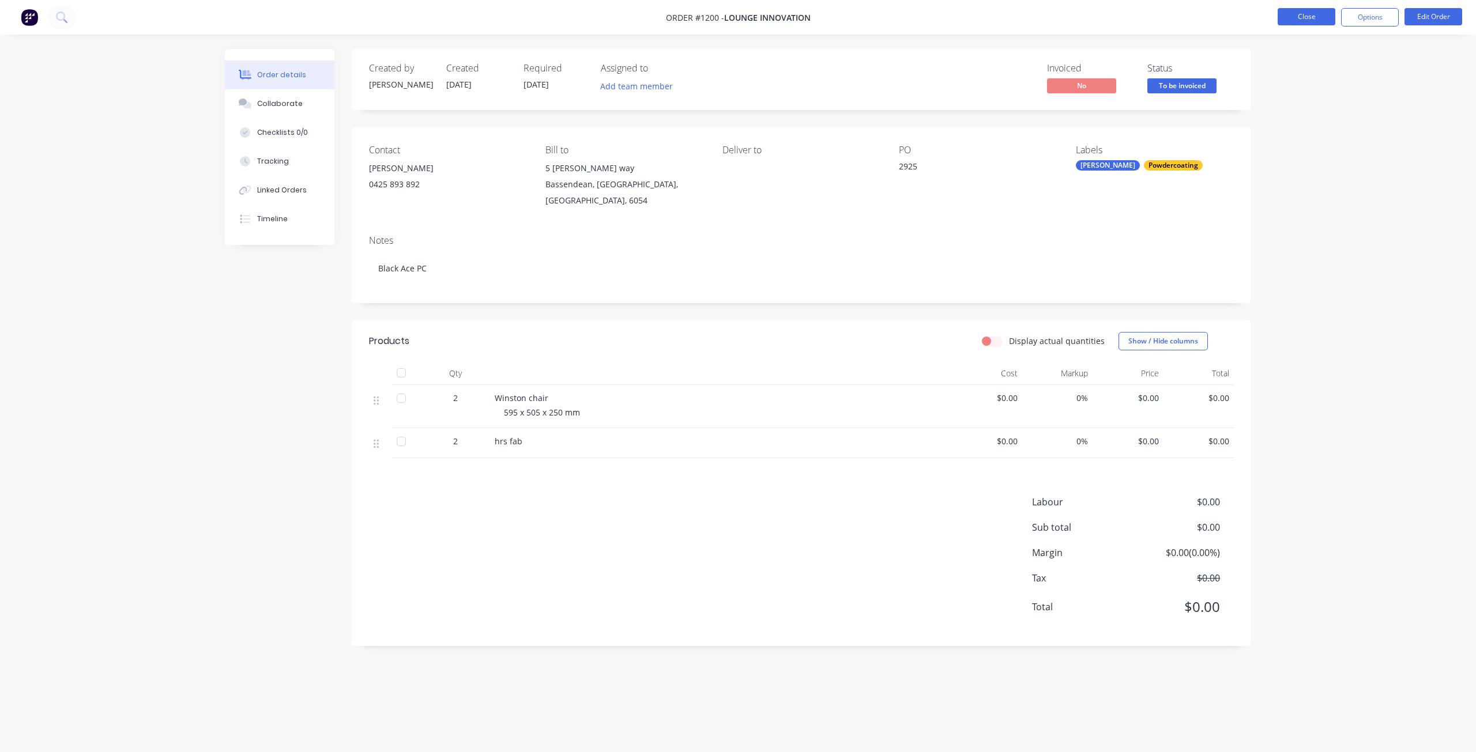
click at [1283, 16] on button "Close" at bounding box center [1306, 16] width 58 height 17
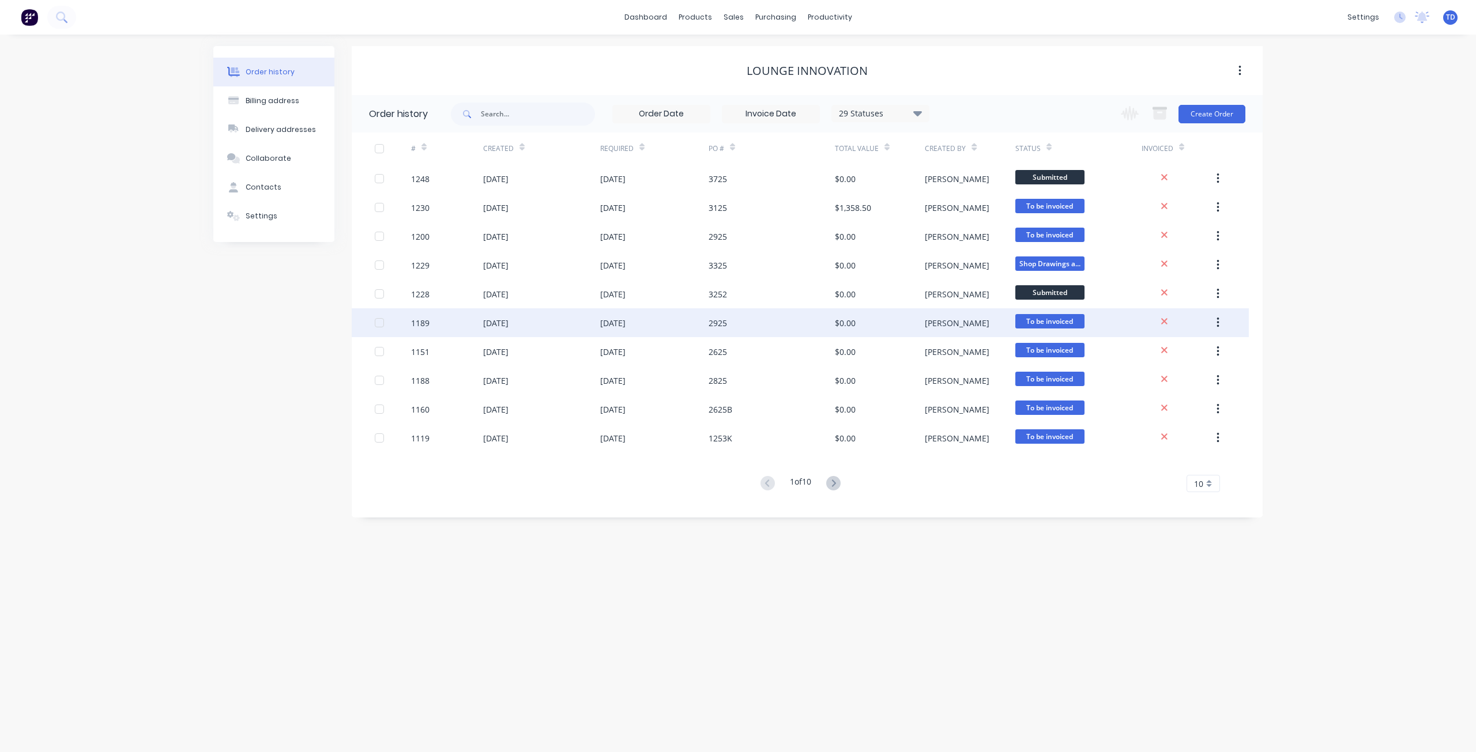
click at [836, 322] on div "$0.00" at bounding box center [845, 323] width 21 height 12
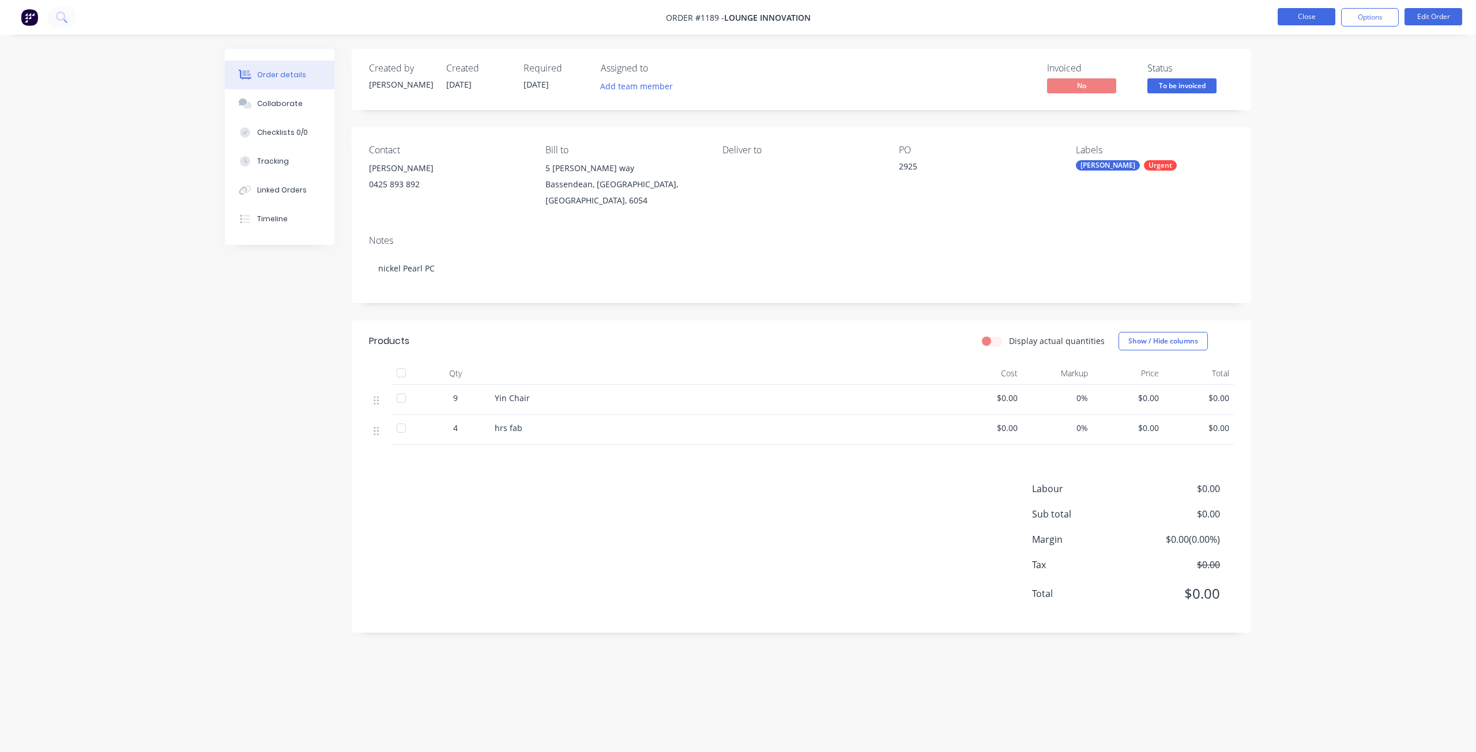
click at [1307, 18] on button "Close" at bounding box center [1306, 16] width 58 height 17
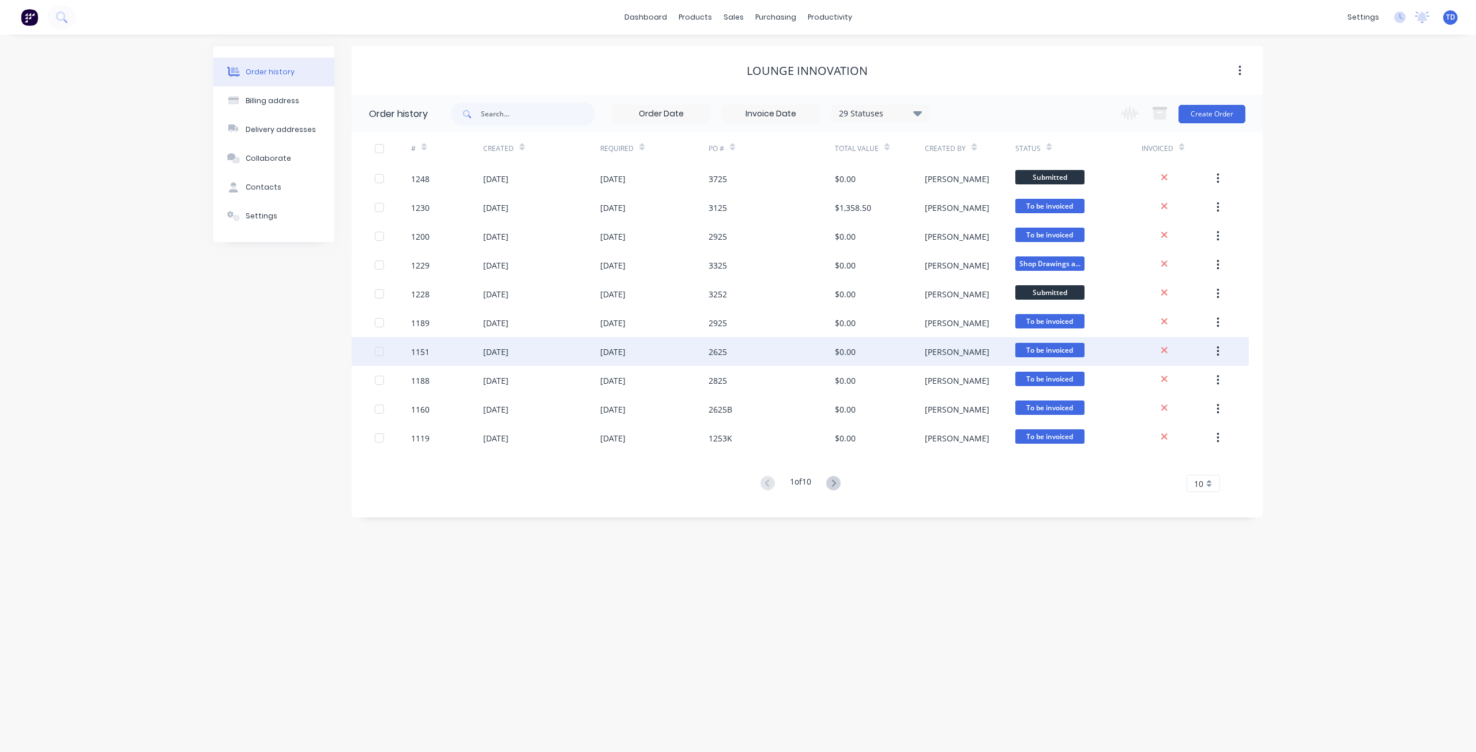
click at [927, 365] on div "[PERSON_NAME]" at bounding box center [970, 351] width 90 height 29
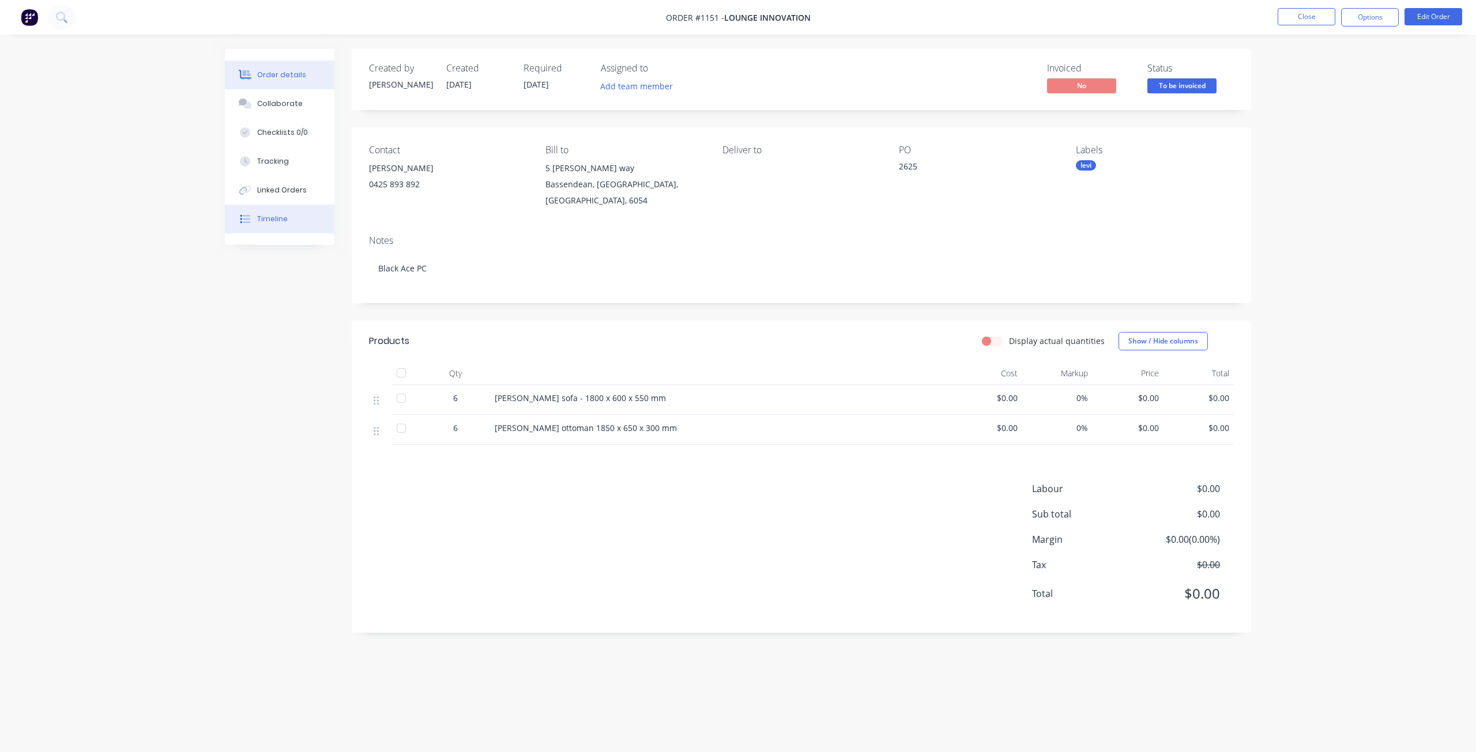
click at [271, 221] on div "Timeline" at bounding box center [272, 219] width 31 height 10
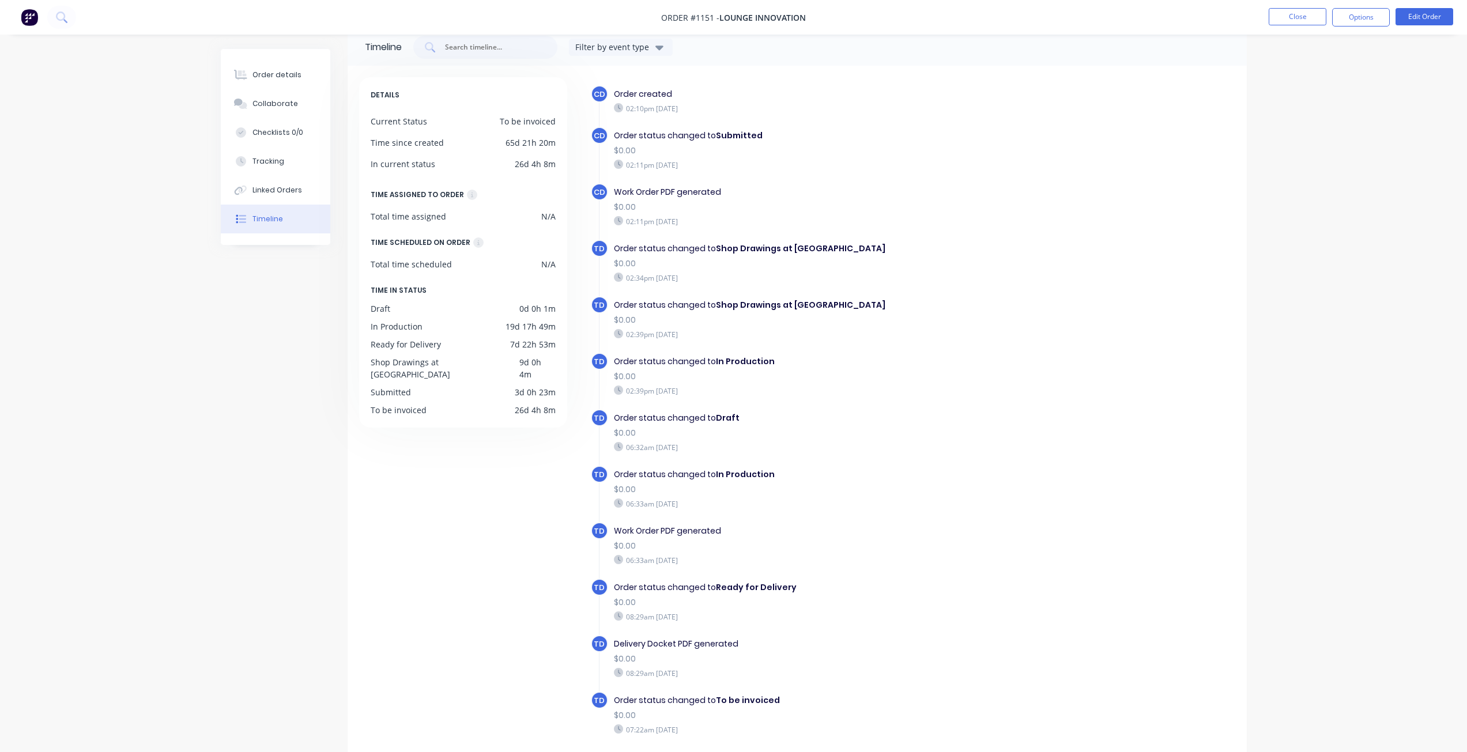
scroll to position [66, 0]
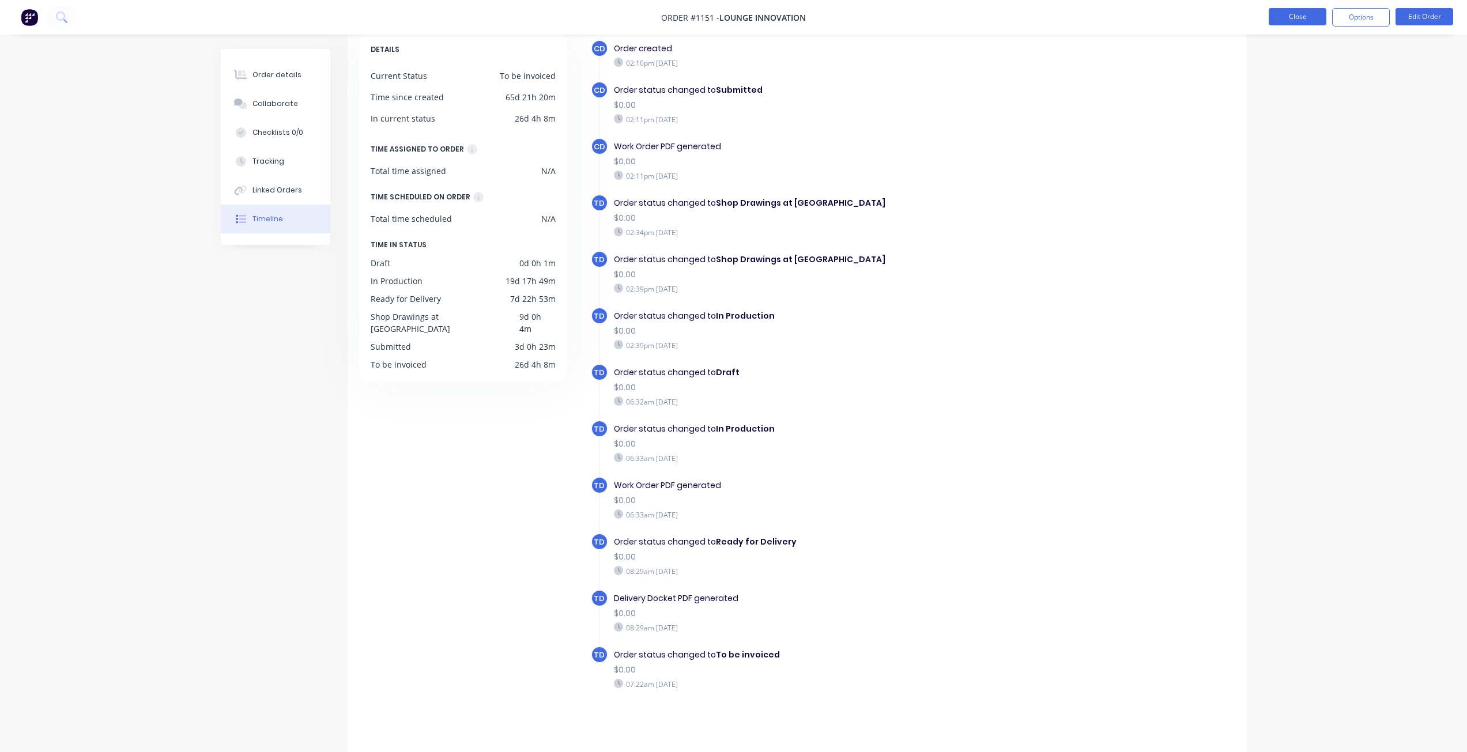
click at [1313, 18] on button "Close" at bounding box center [1298, 16] width 58 height 17
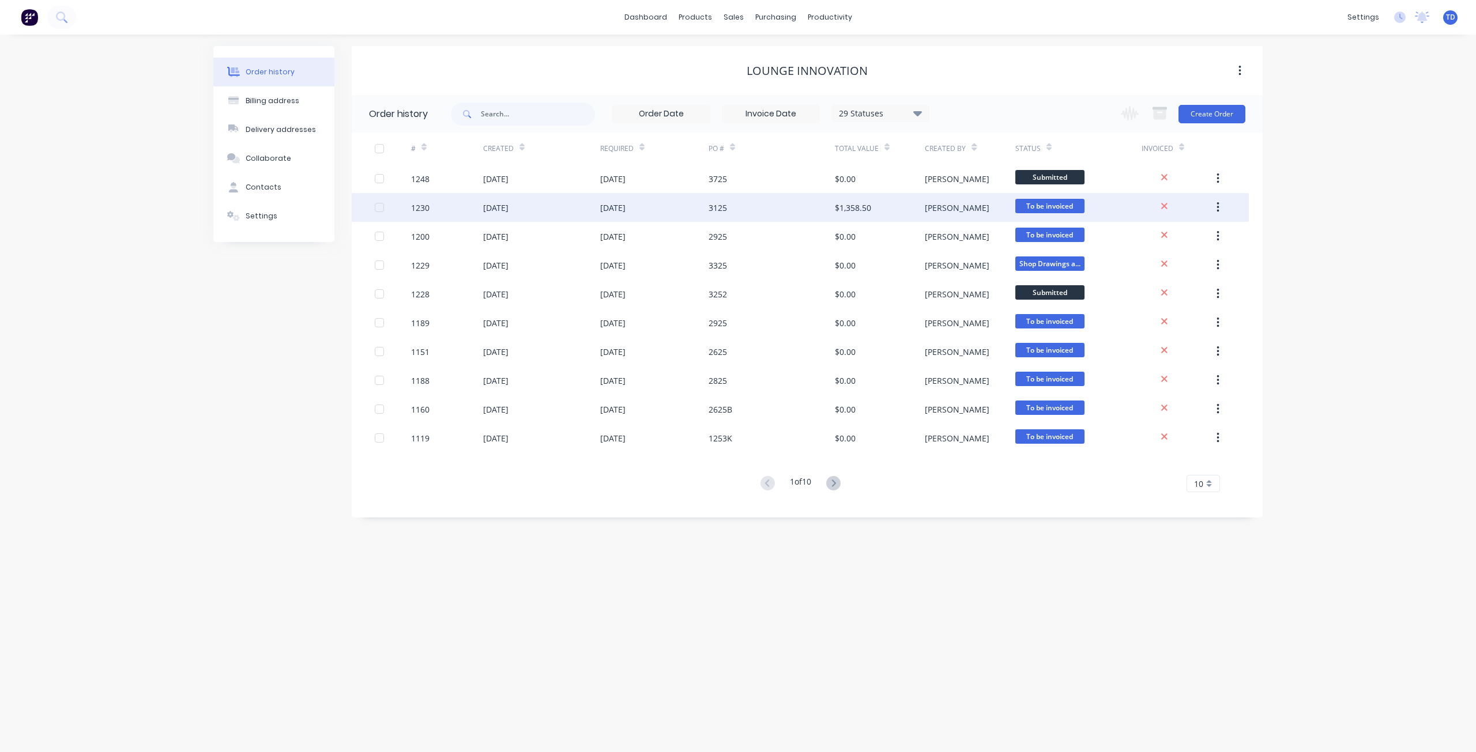
click at [851, 203] on div "$1,358.50" at bounding box center [853, 208] width 36 height 12
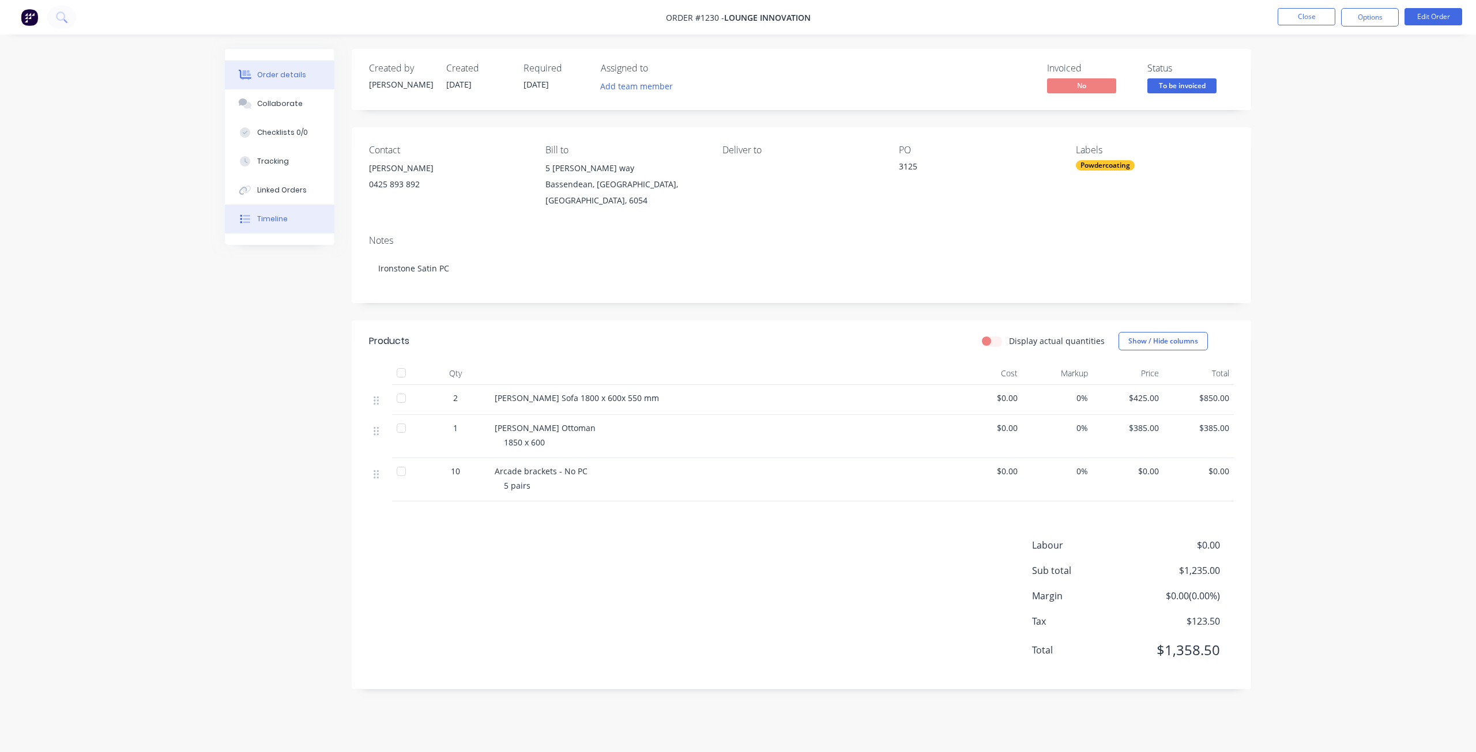
click at [274, 221] on div "Timeline" at bounding box center [272, 219] width 31 height 10
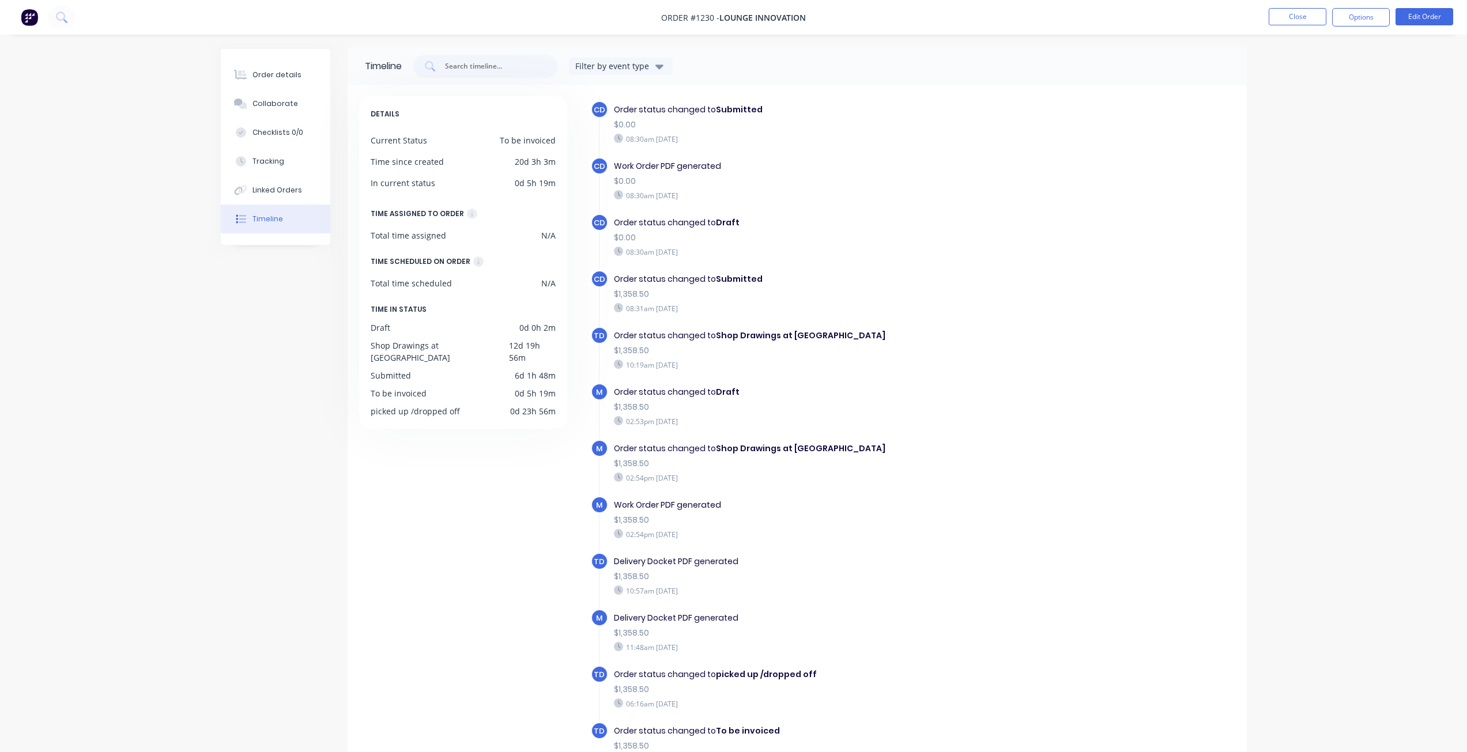
scroll to position [2, 0]
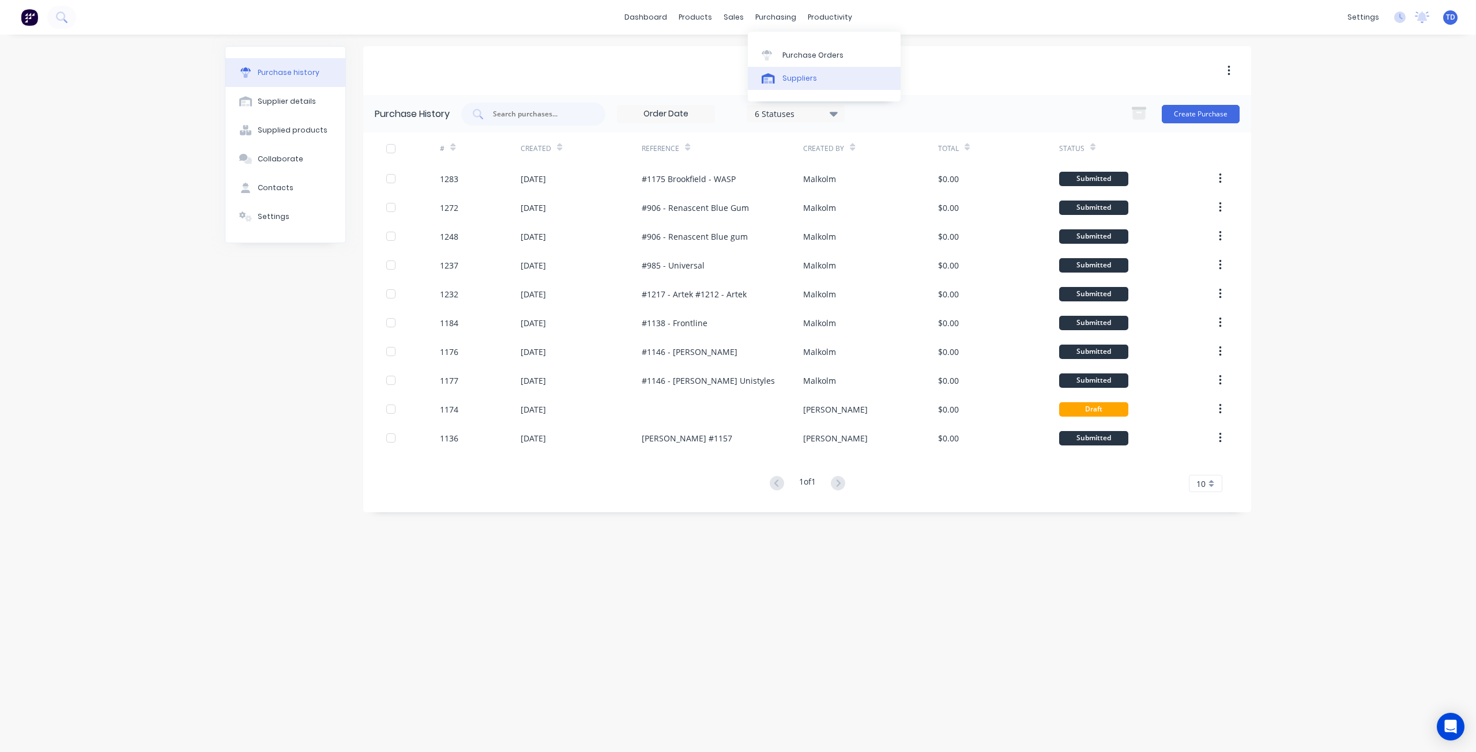
drag, startPoint x: 800, startPoint y: 81, endPoint x: 787, endPoint y: 88, distance: 15.0
click at [800, 81] on div "Suppliers" at bounding box center [799, 78] width 35 height 10
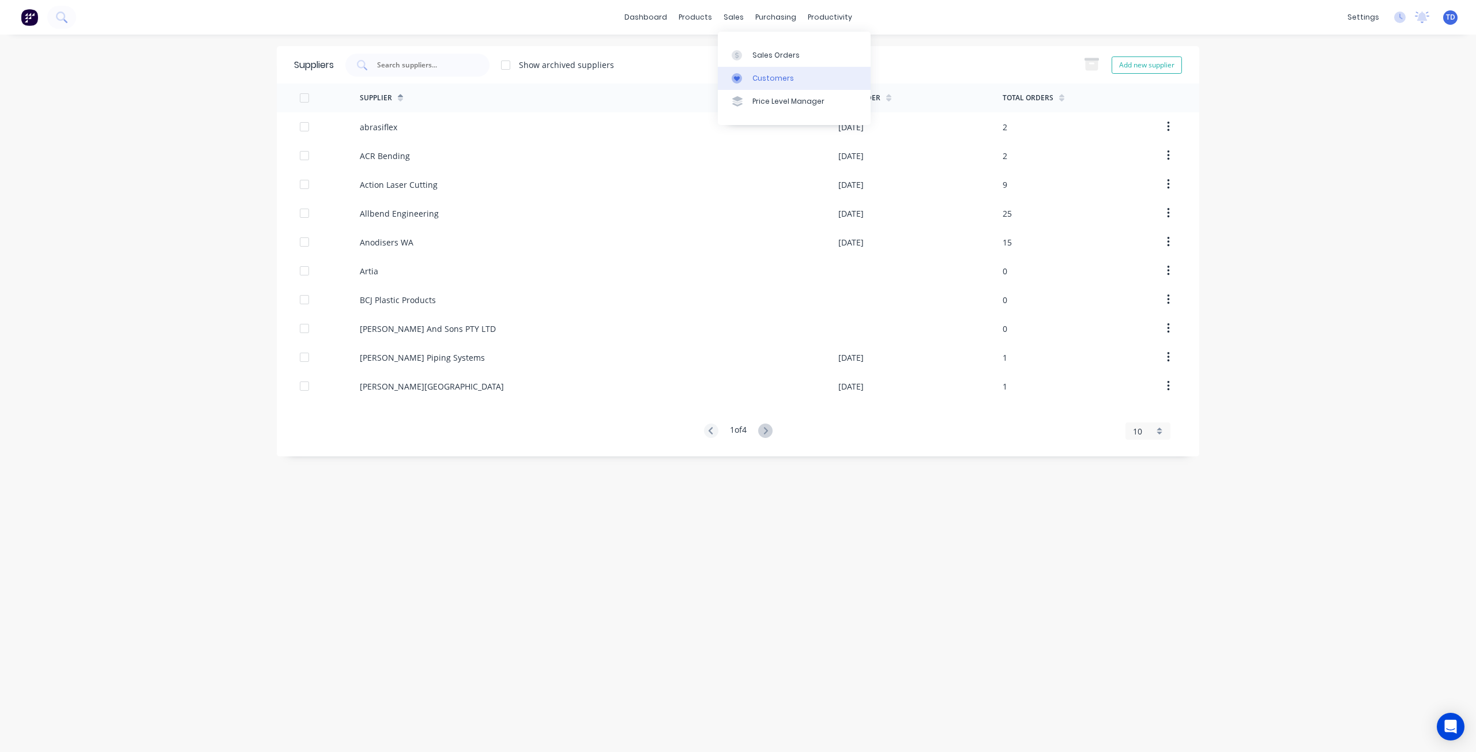
click at [757, 78] on div "Customers" at bounding box center [773, 78] width 42 height 10
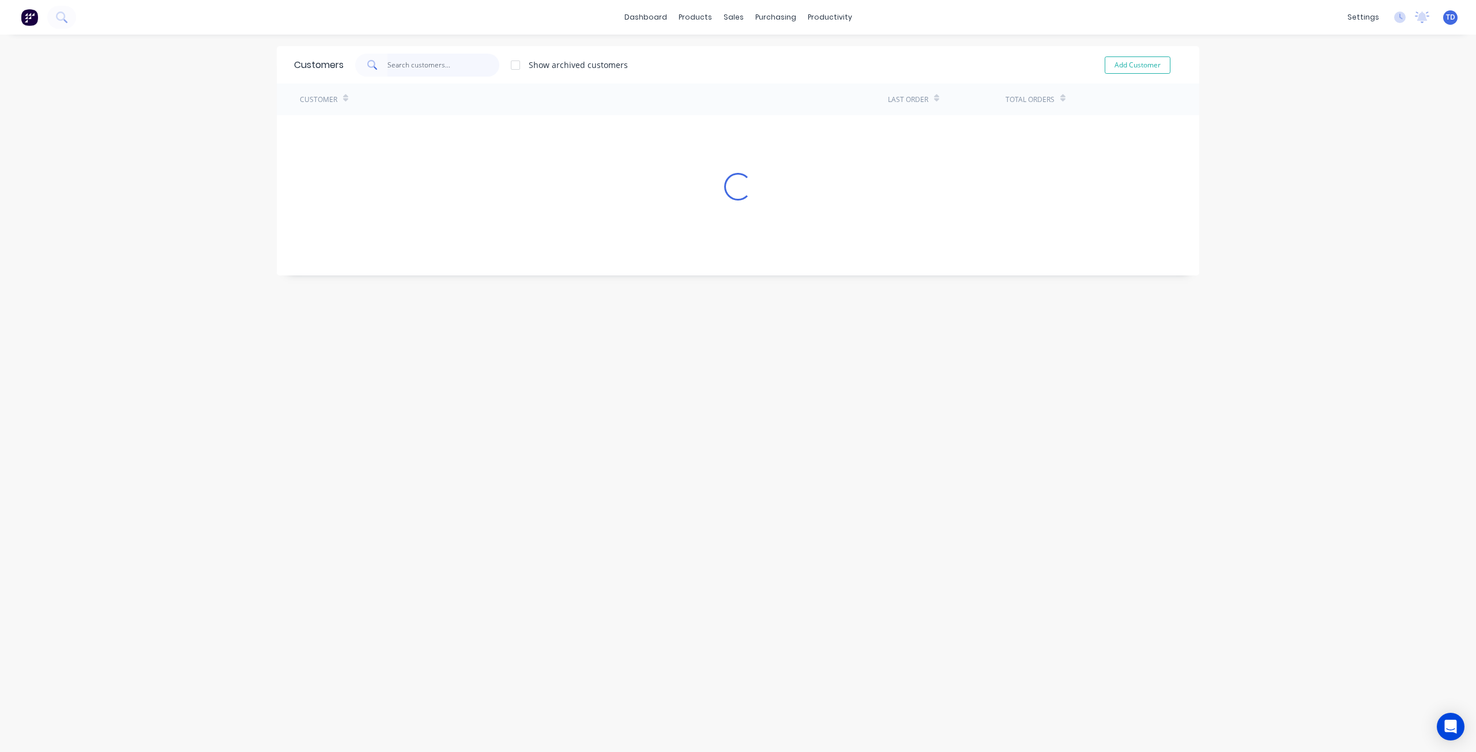
click at [451, 63] on input "text" at bounding box center [443, 65] width 112 height 23
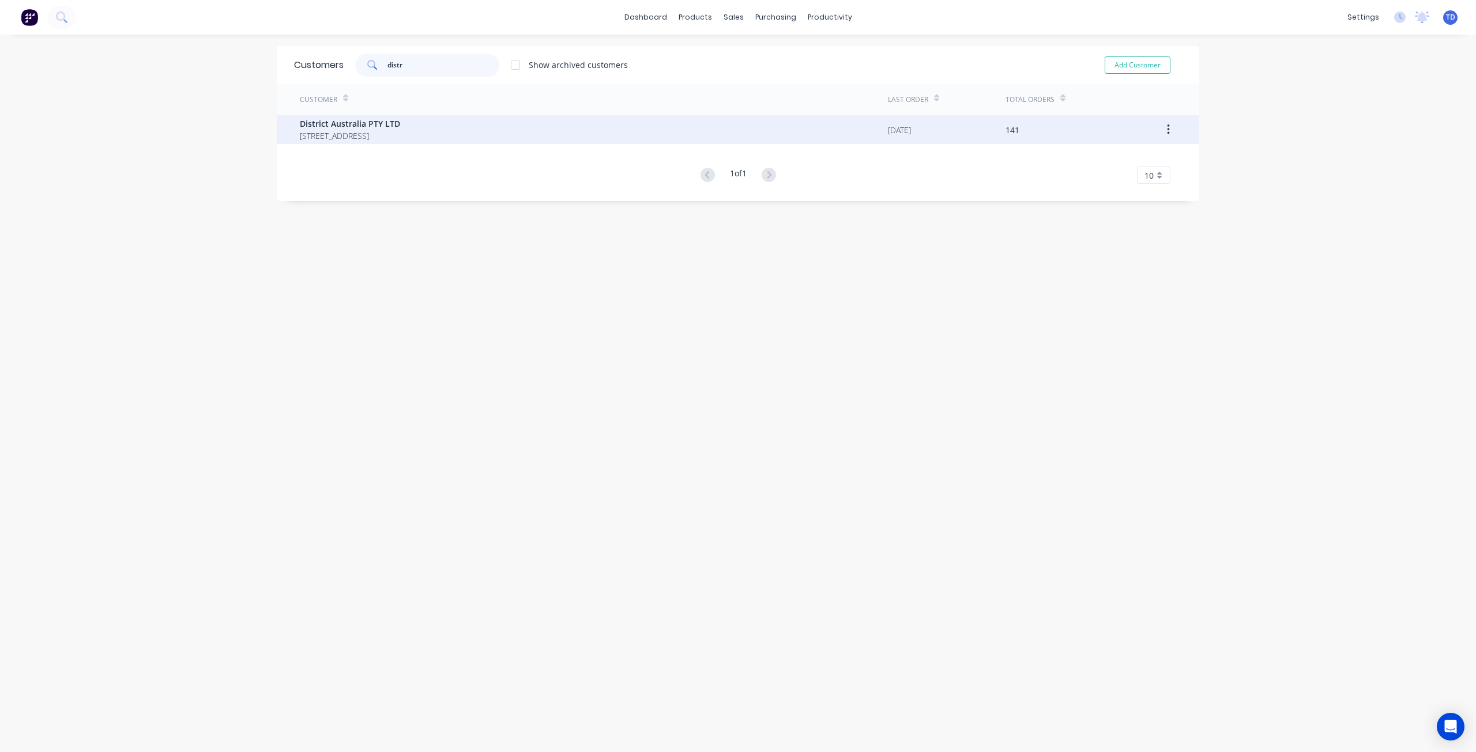
type input "distr"
click at [400, 132] on span "246 Hay st Subiaco Western Australia Australia 6008" at bounding box center [350, 136] width 100 height 12
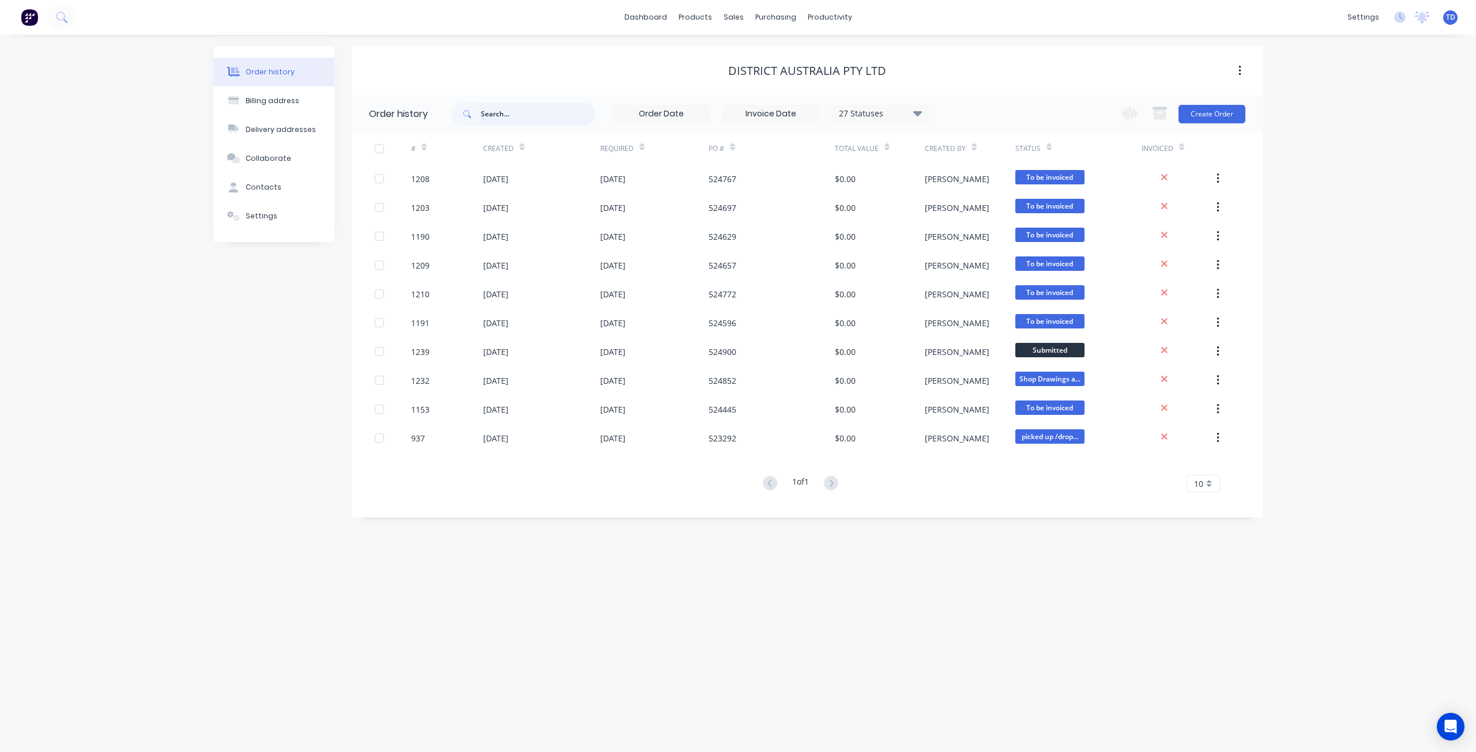
click at [497, 122] on input "text" at bounding box center [538, 114] width 114 height 23
type input "524603"
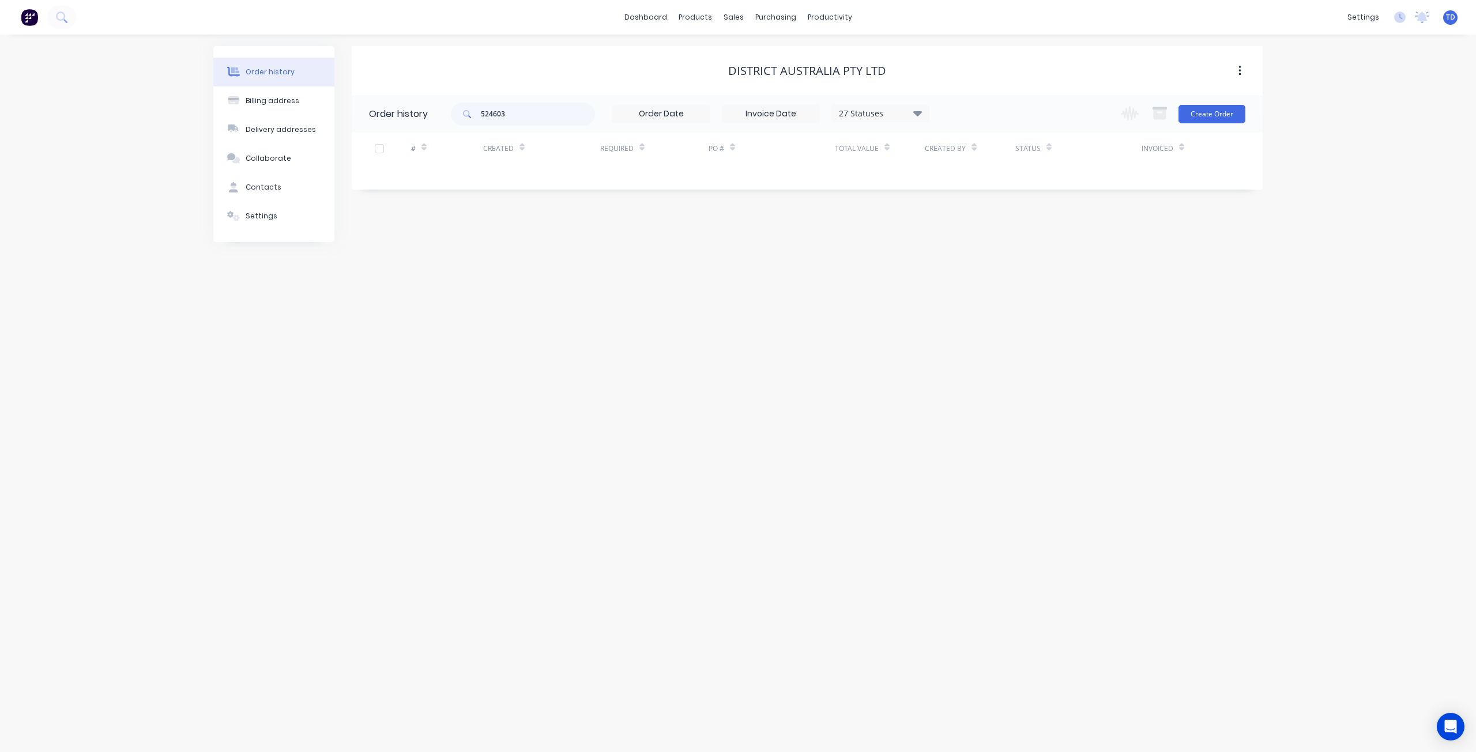
click at [920, 107] on icon at bounding box center [917, 113] width 9 height 14
click at [975, 246] on label at bounding box center [975, 246] width 0 height 0
click at [975, 251] on input "checkbox" at bounding box center [979, 251] width 9 height 11
checkbox input "true"
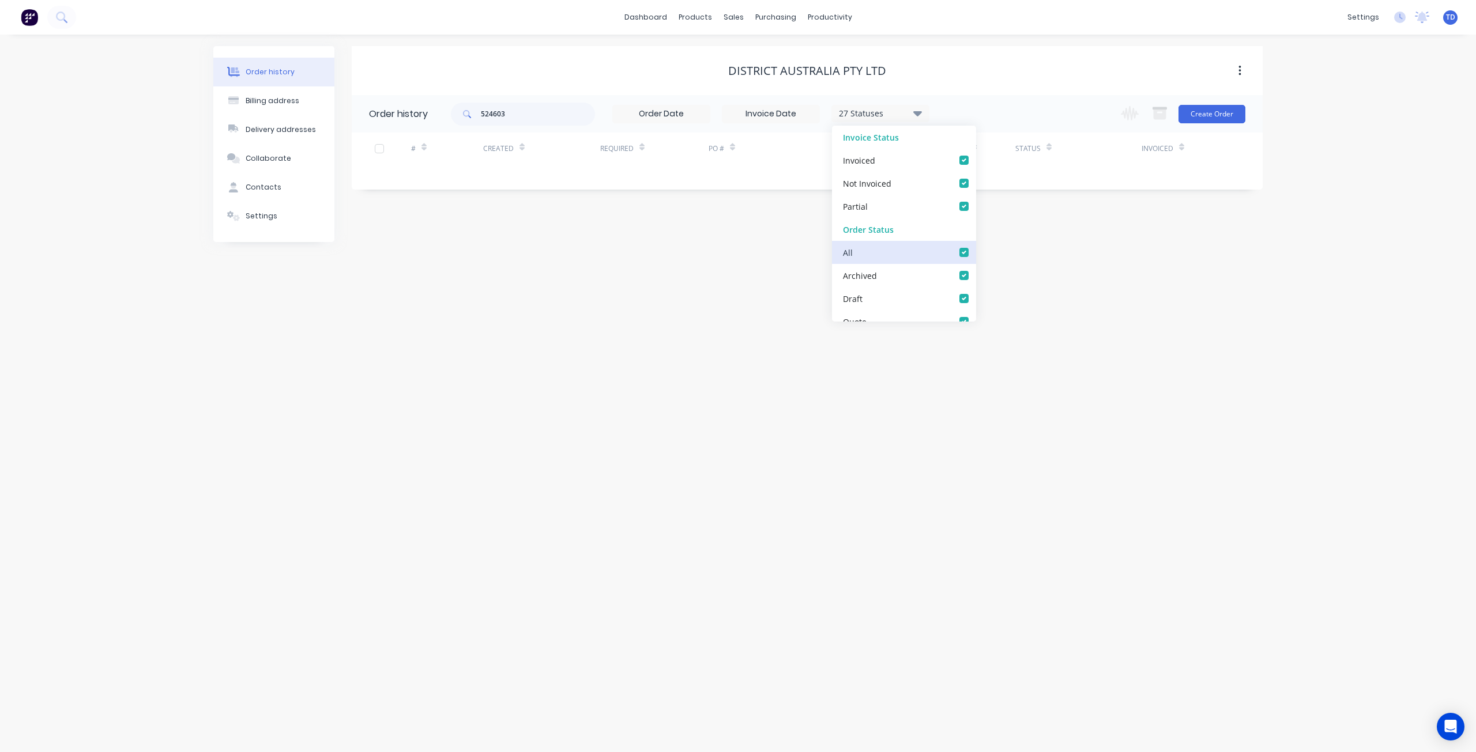
checkbox input "true"
click at [986, 102] on div "524603 29 Statuses Invoice Status Invoiced Not Invoiced Partial Order Status Al…" at bounding box center [857, 113] width 812 height 37
drag, startPoint x: 527, startPoint y: 111, endPoint x: 435, endPoint y: 108, distance: 92.3
click at [435, 108] on header "Order history 524603 29 Statuses Invoice Status Invoiced Not Invoiced Partial O…" at bounding box center [807, 113] width 911 height 37
